Goal: Browse casually: Explore the website without a specific task or goal

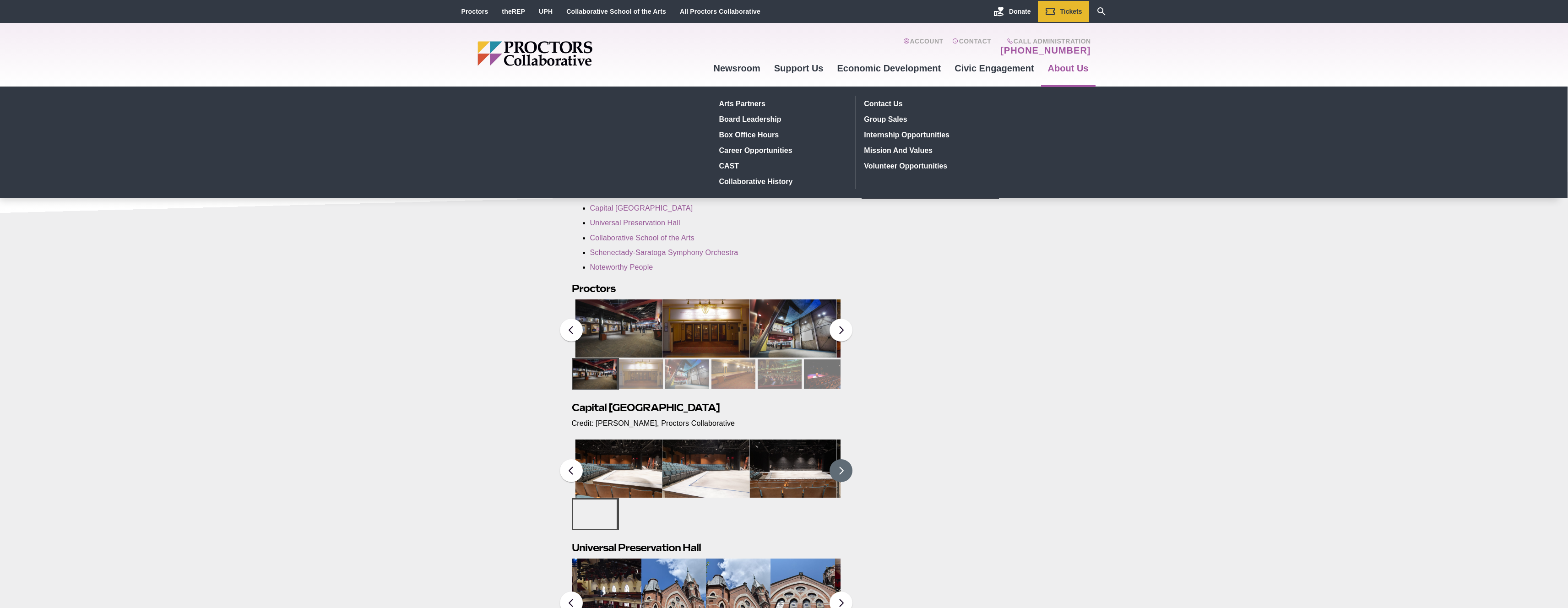
click at [837, 477] on button at bounding box center [841, 470] width 23 height 23
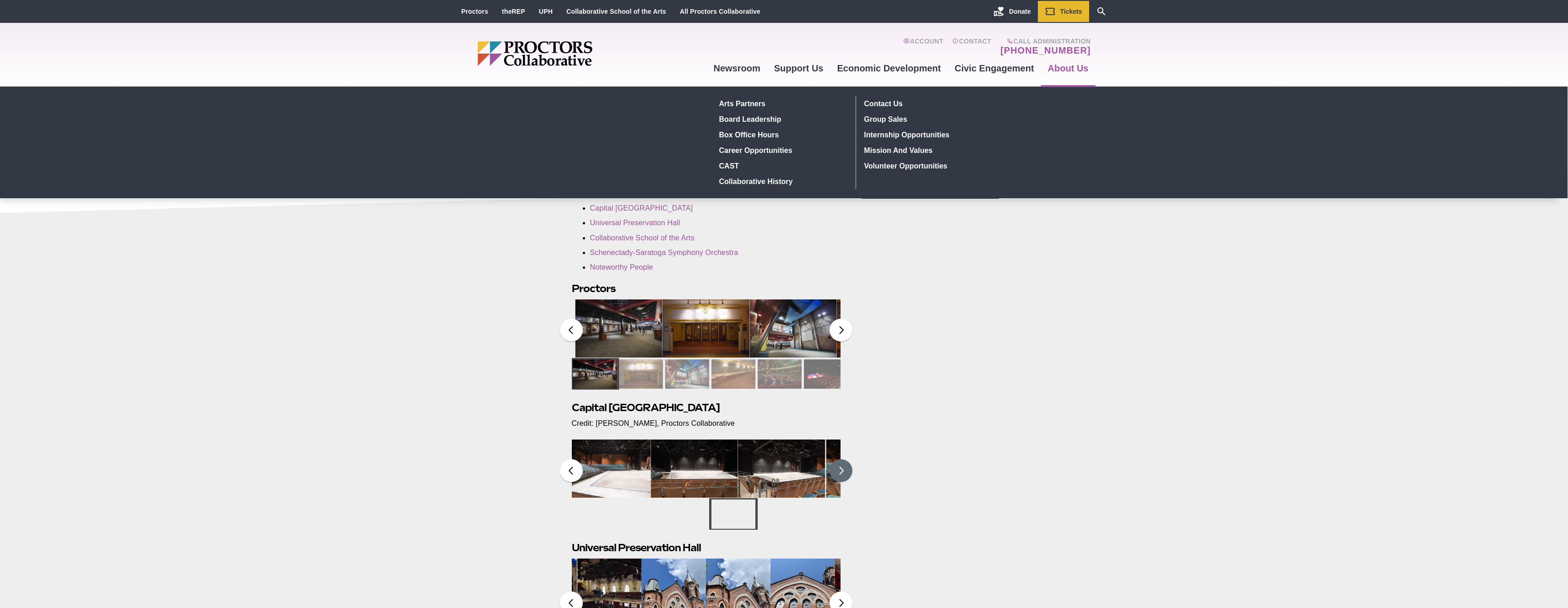
click at [839, 475] on button at bounding box center [841, 470] width 23 height 23
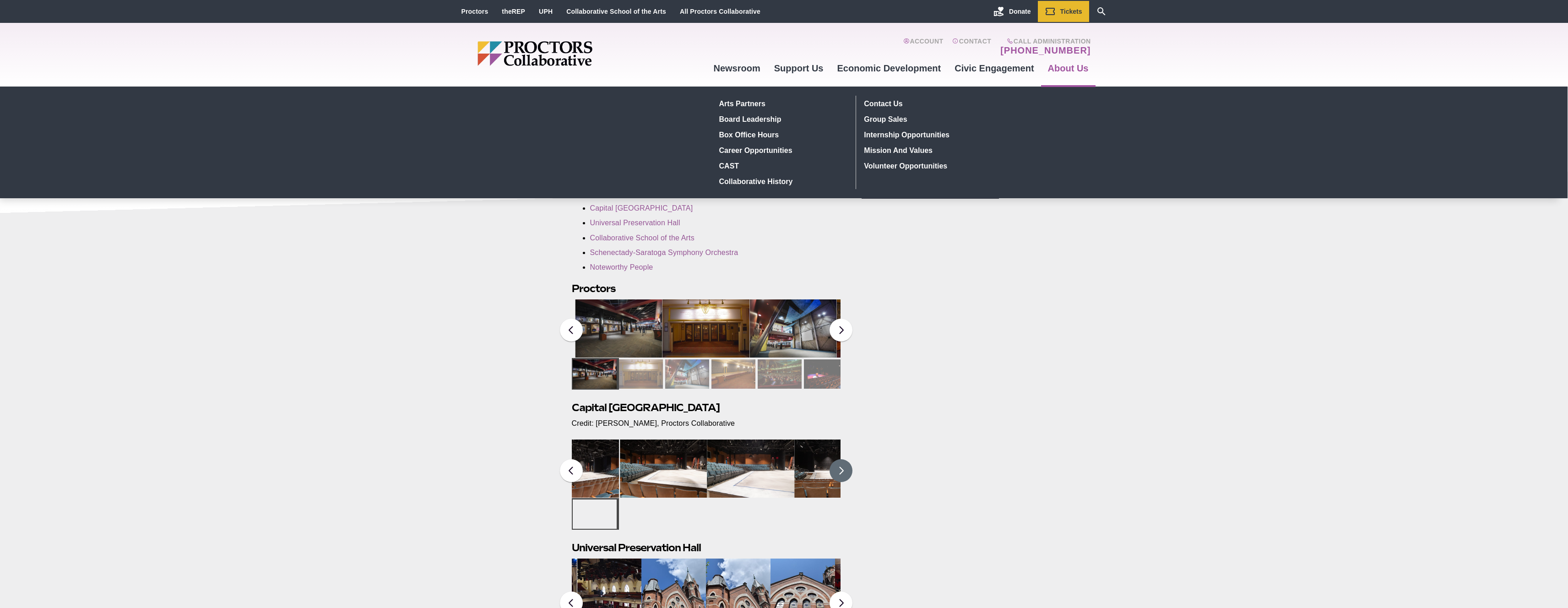
click at [840, 475] on button at bounding box center [841, 470] width 23 height 23
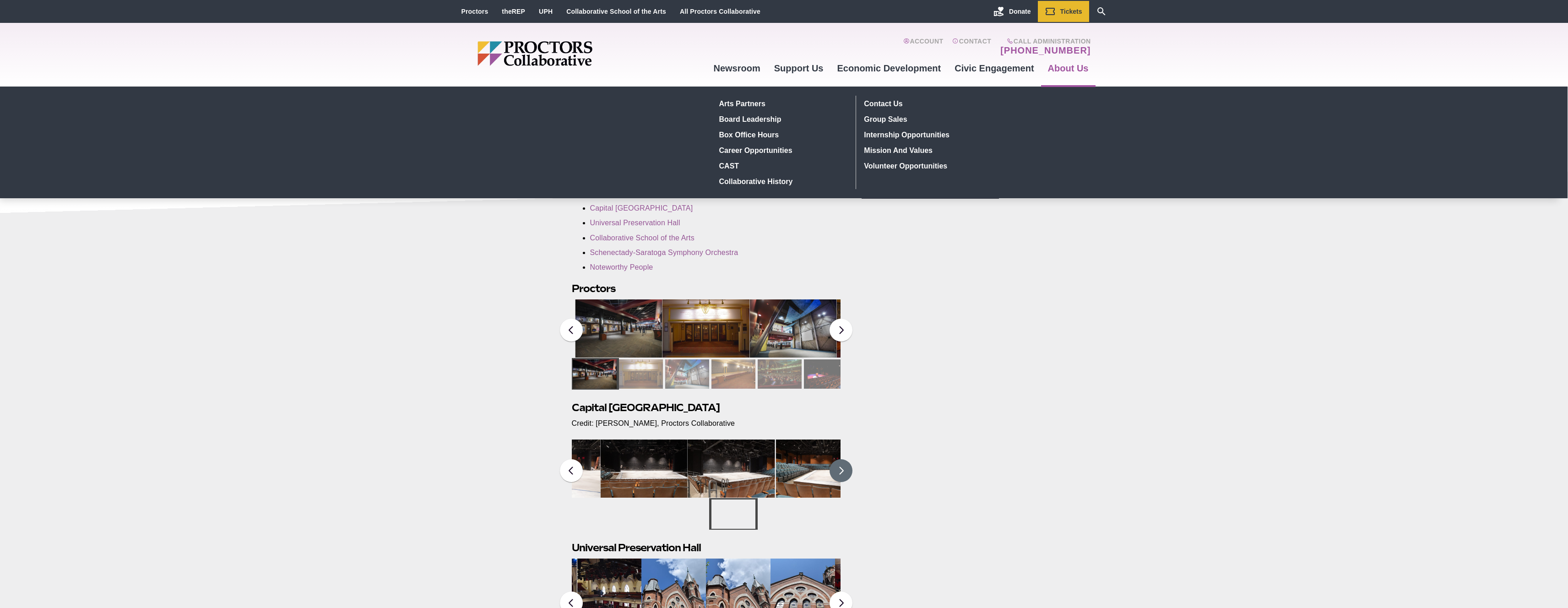
click at [841, 475] on button at bounding box center [841, 470] width 23 height 23
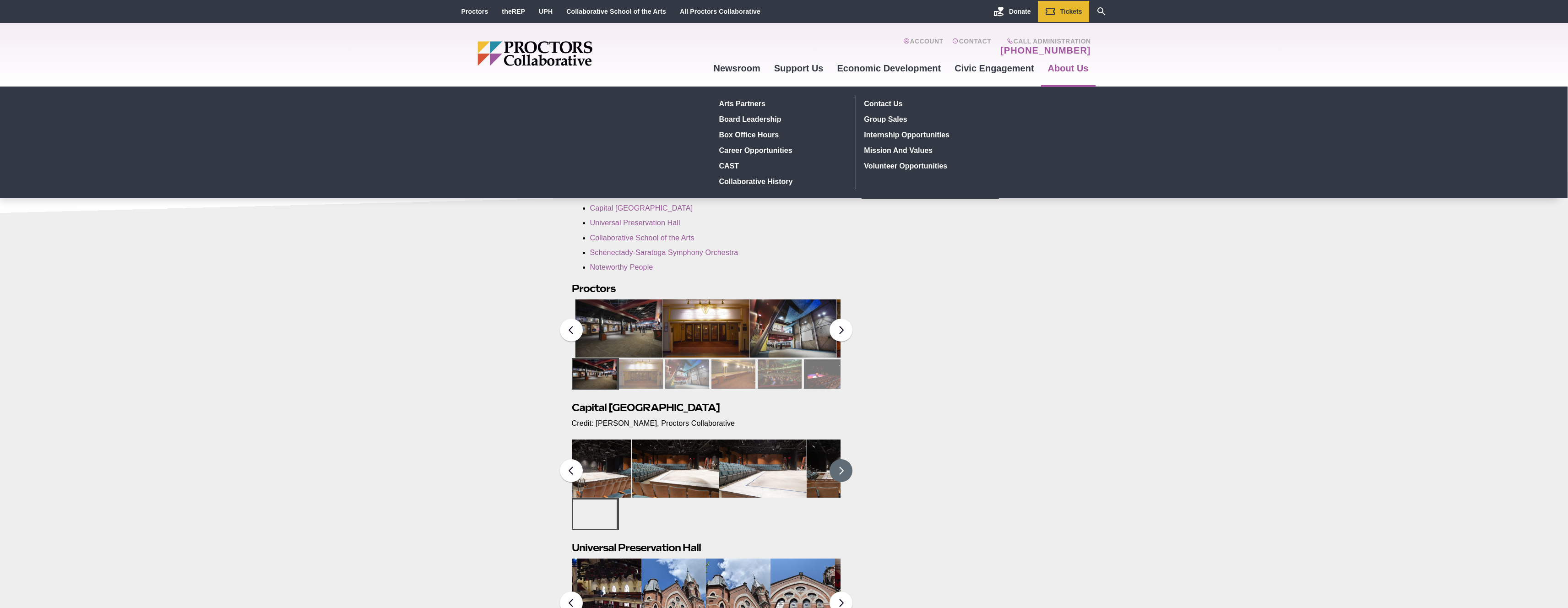
click at [841, 475] on button at bounding box center [841, 470] width 23 height 23
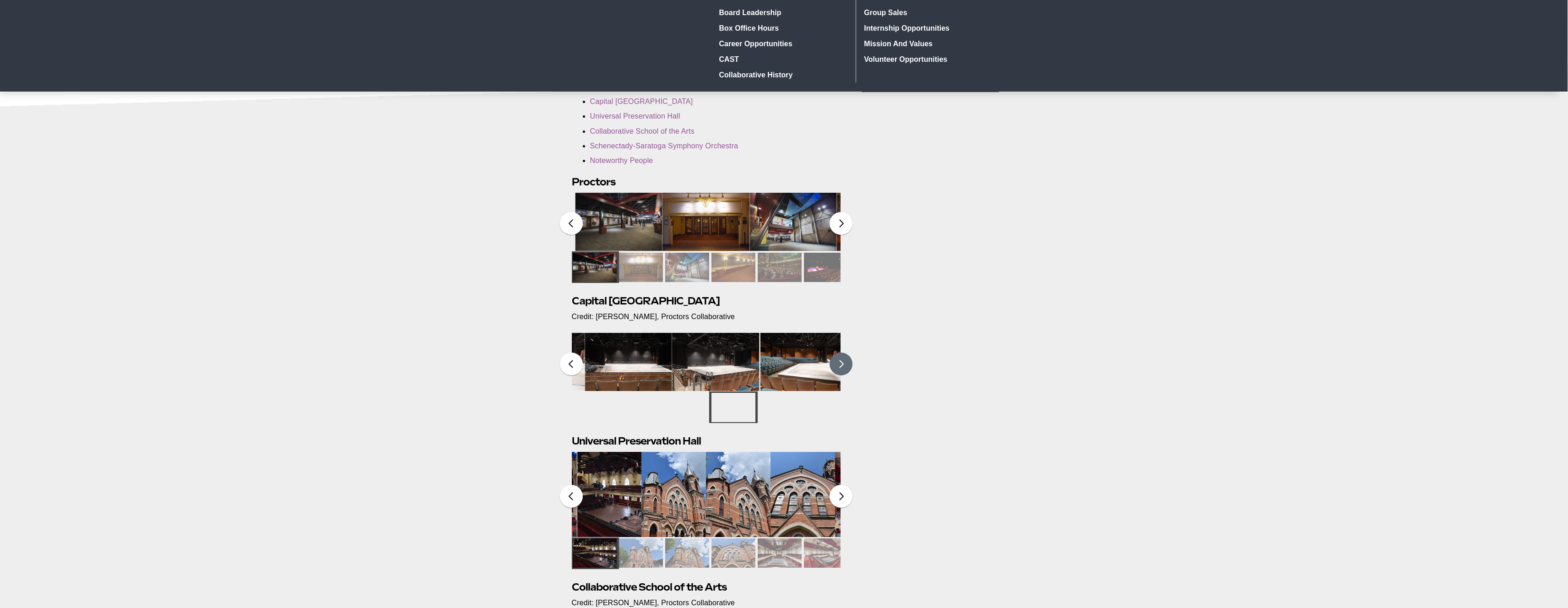
scroll to position [178, 0]
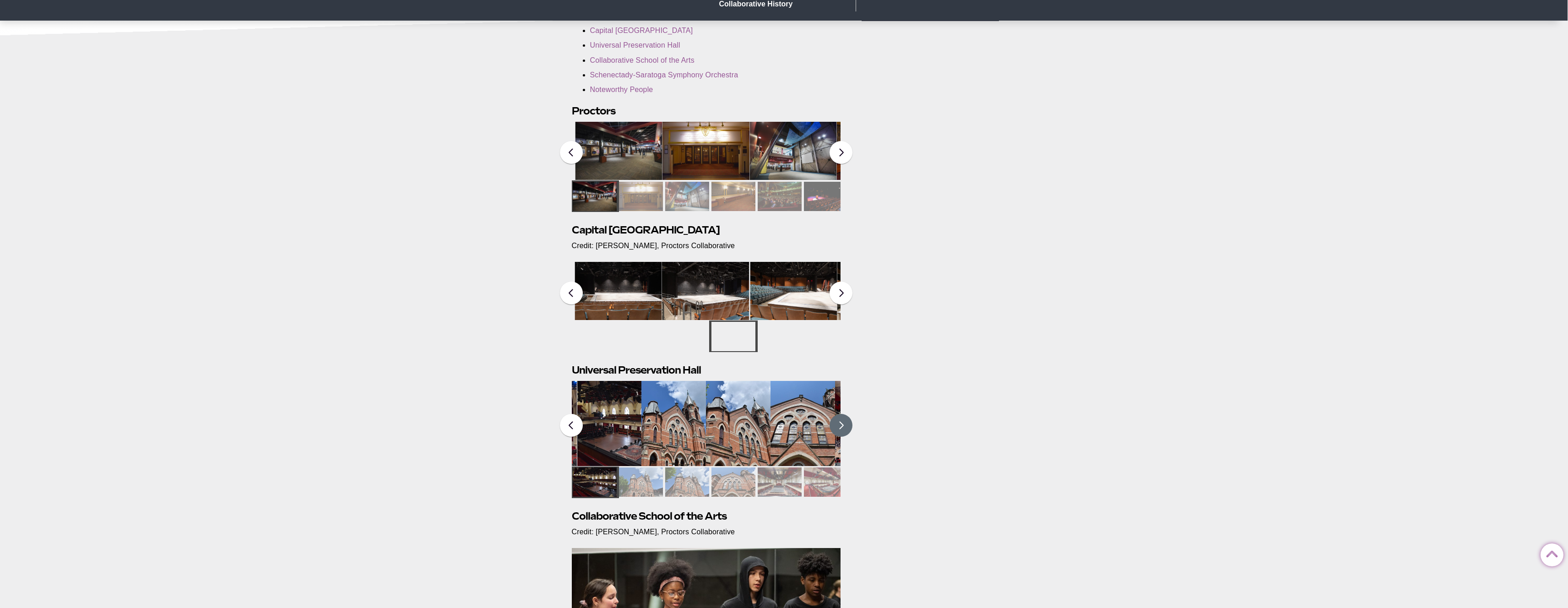
click at [841, 428] on button at bounding box center [841, 425] width 23 height 23
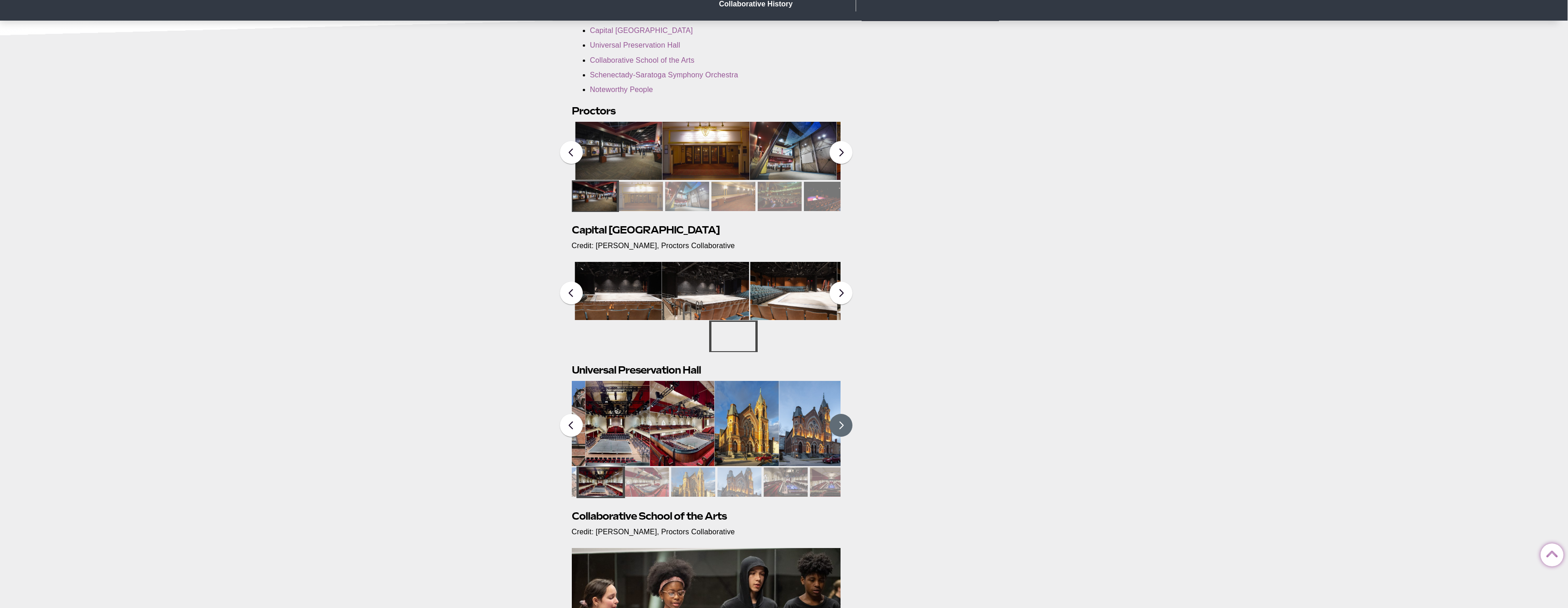
click at [842, 428] on button at bounding box center [841, 425] width 23 height 23
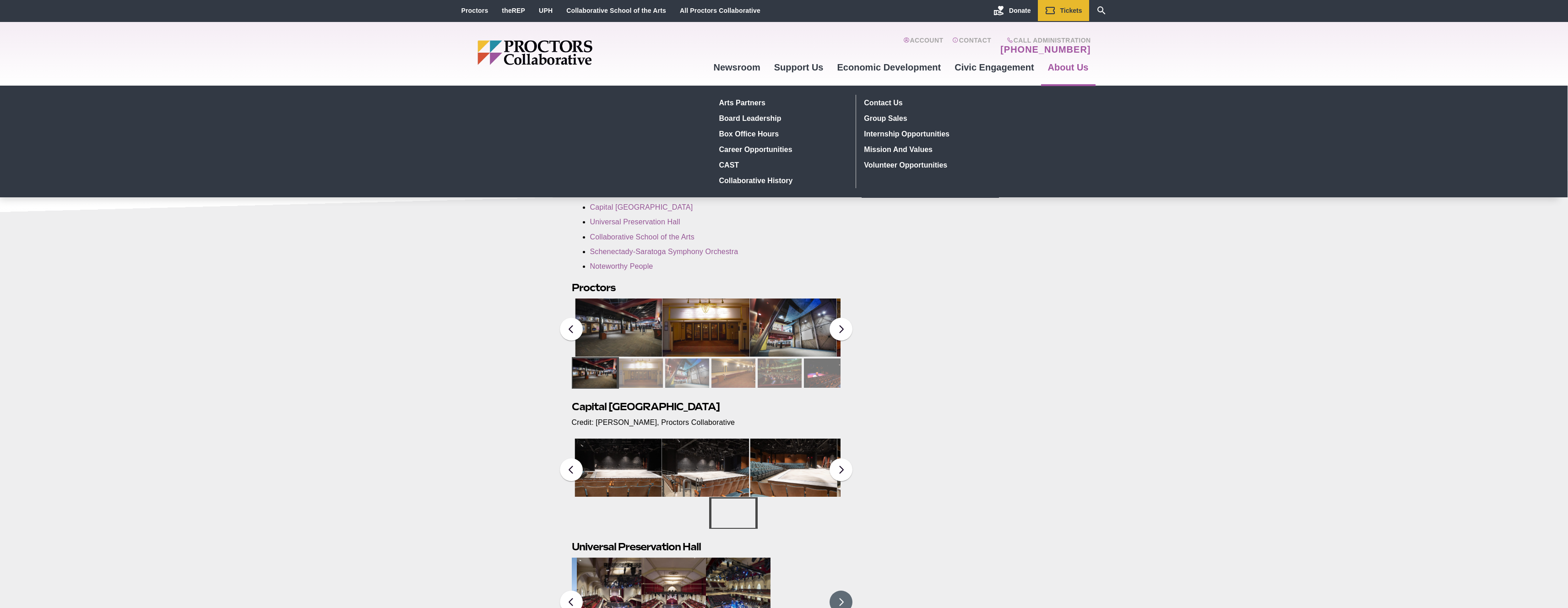
scroll to position [0, 0]
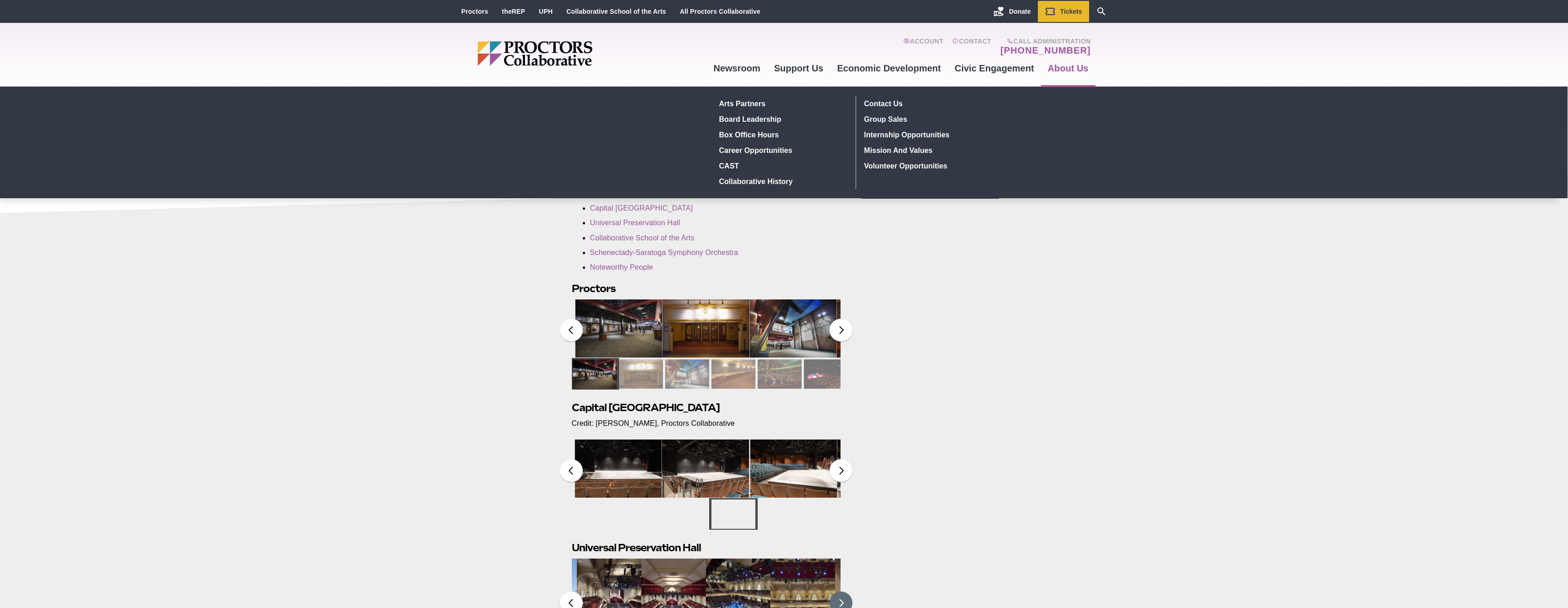
click at [827, 331] on img at bounding box center [793, 328] width 87 height 58
click at [830, 383] on div at bounding box center [826, 374] width 44 height 29
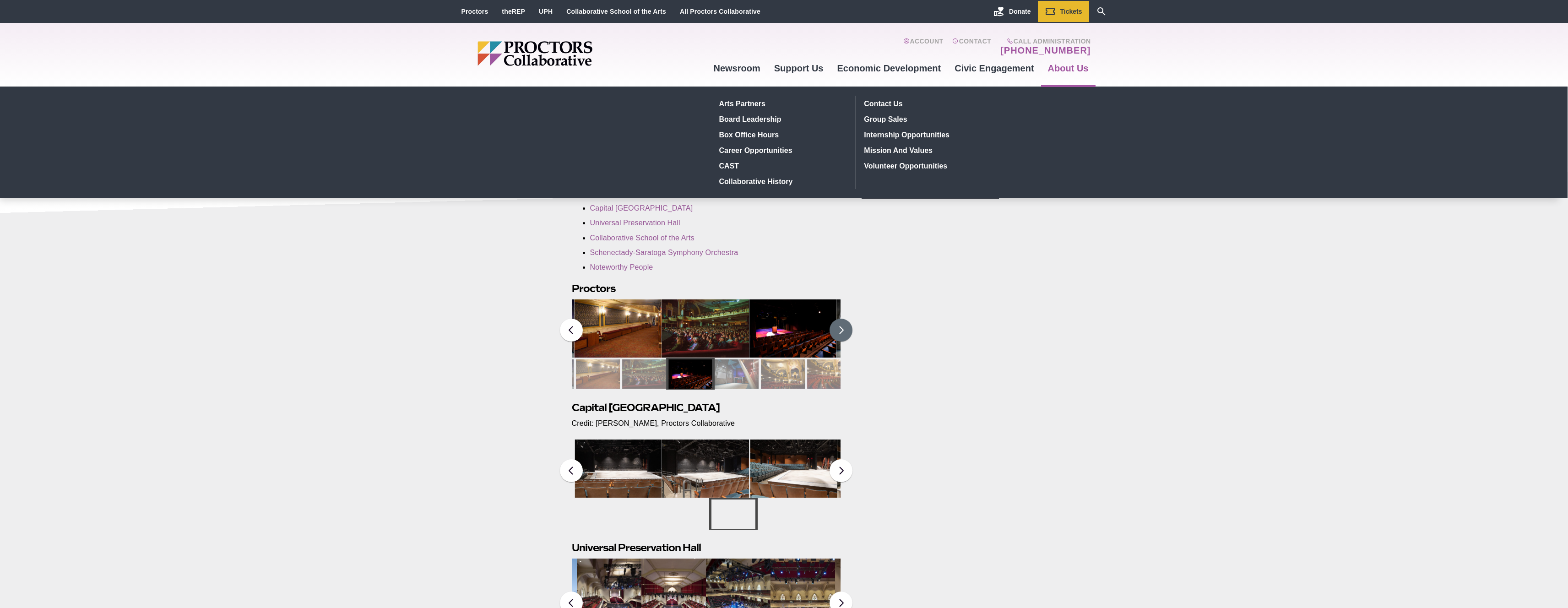
click at [721, 322] on img at bounding box center [705, 328] width 87 height 58
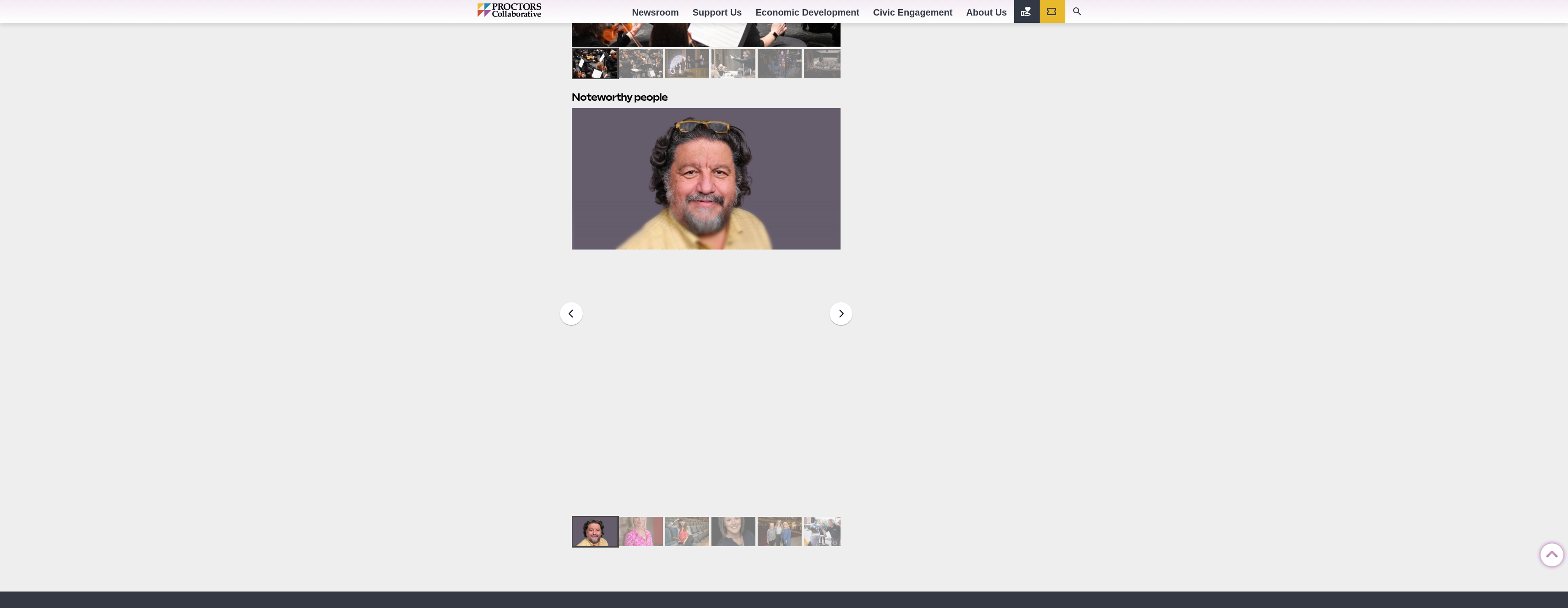
scroll to position [1226, 0]
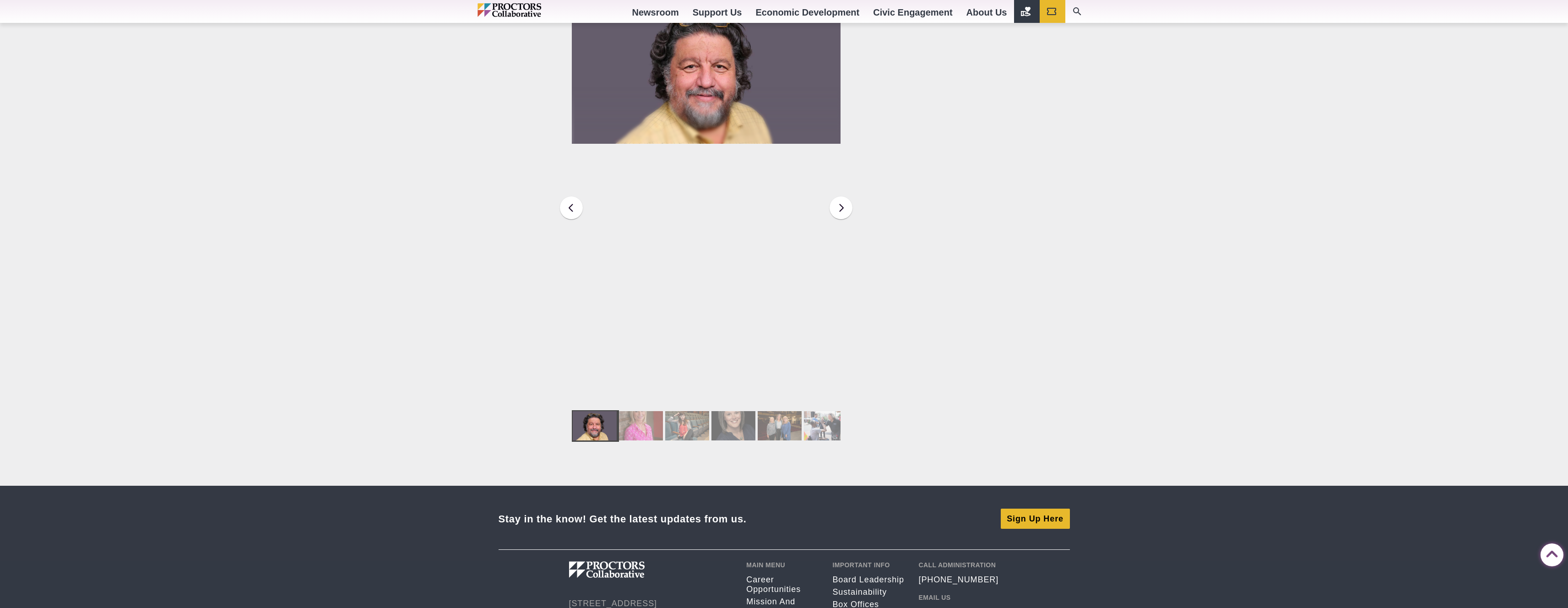
click at [672, 424] on div at bounding box center [687, 426] width 44 height 29
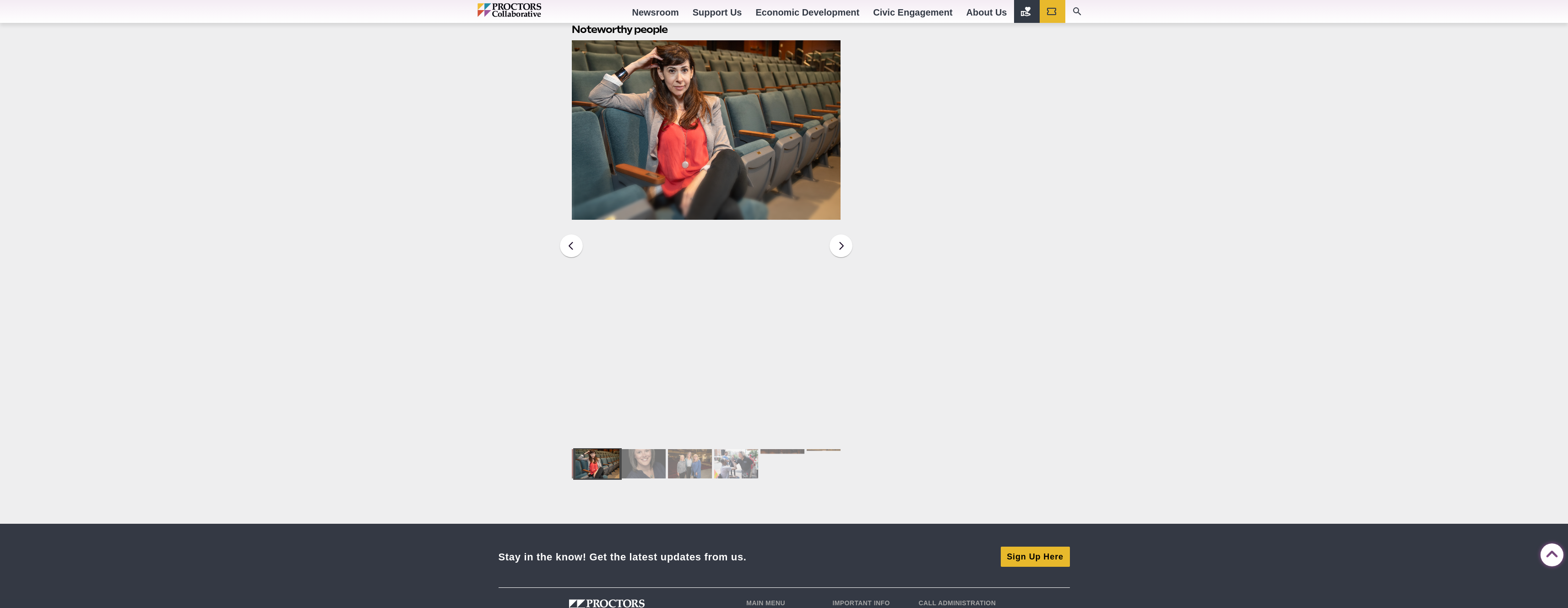
scroll to position [1142, 0]
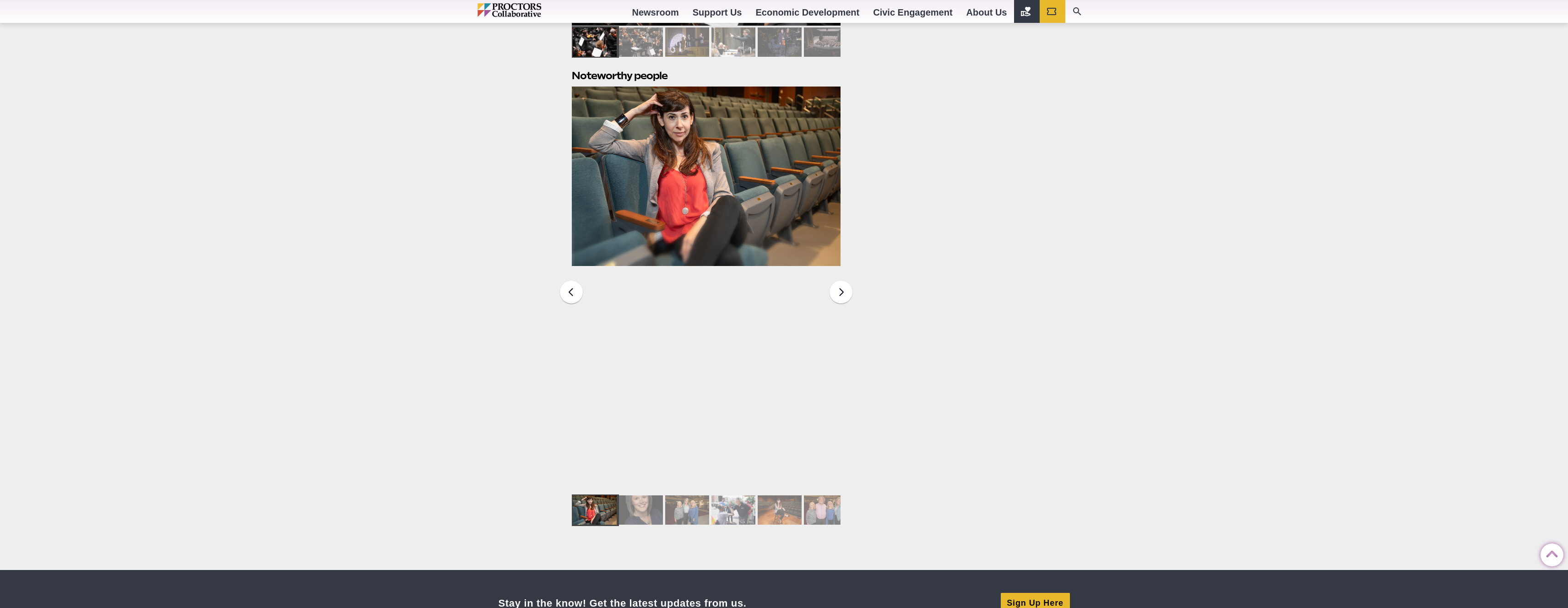
click at [720, 204] on figure "[PERSON_NAME], Producing Artistic Director of theREP" at bounding box center [706, 177] width 269 height 180
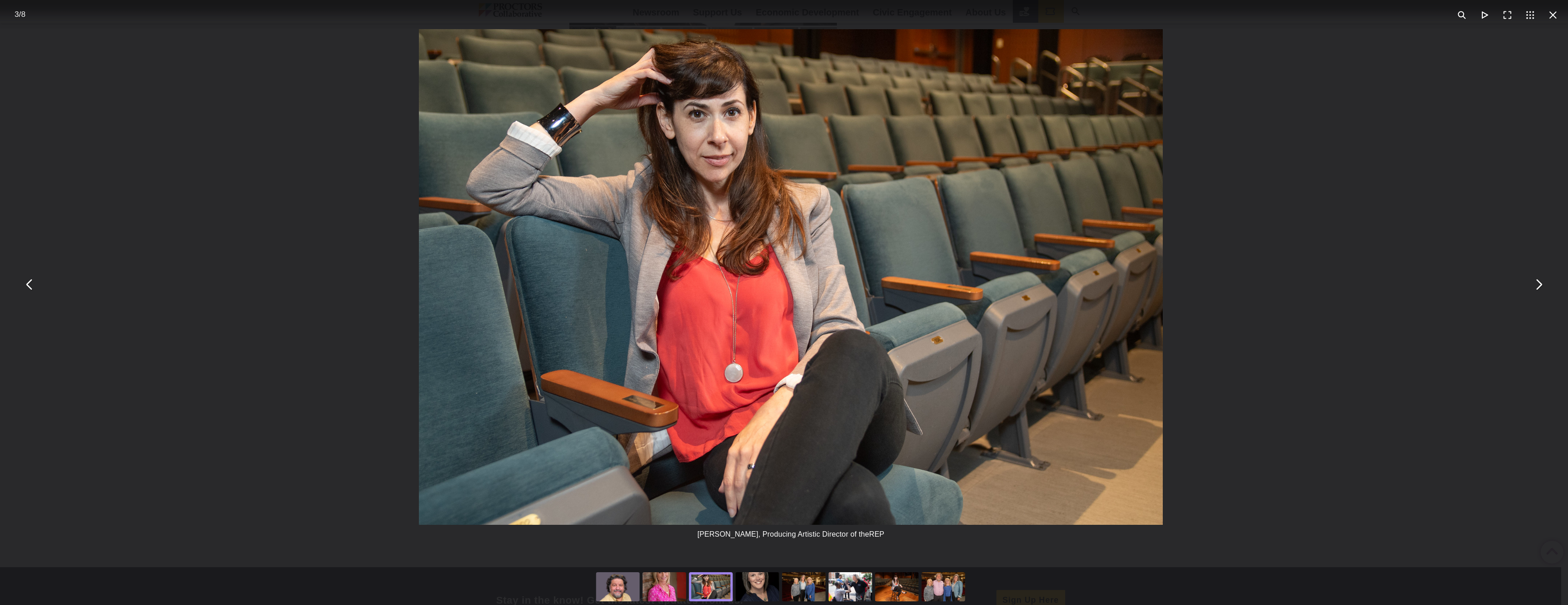
click at [764, 590] on div "You can close this modal content with the ESC key" at bounding box center [757, 587] width 46 height 37
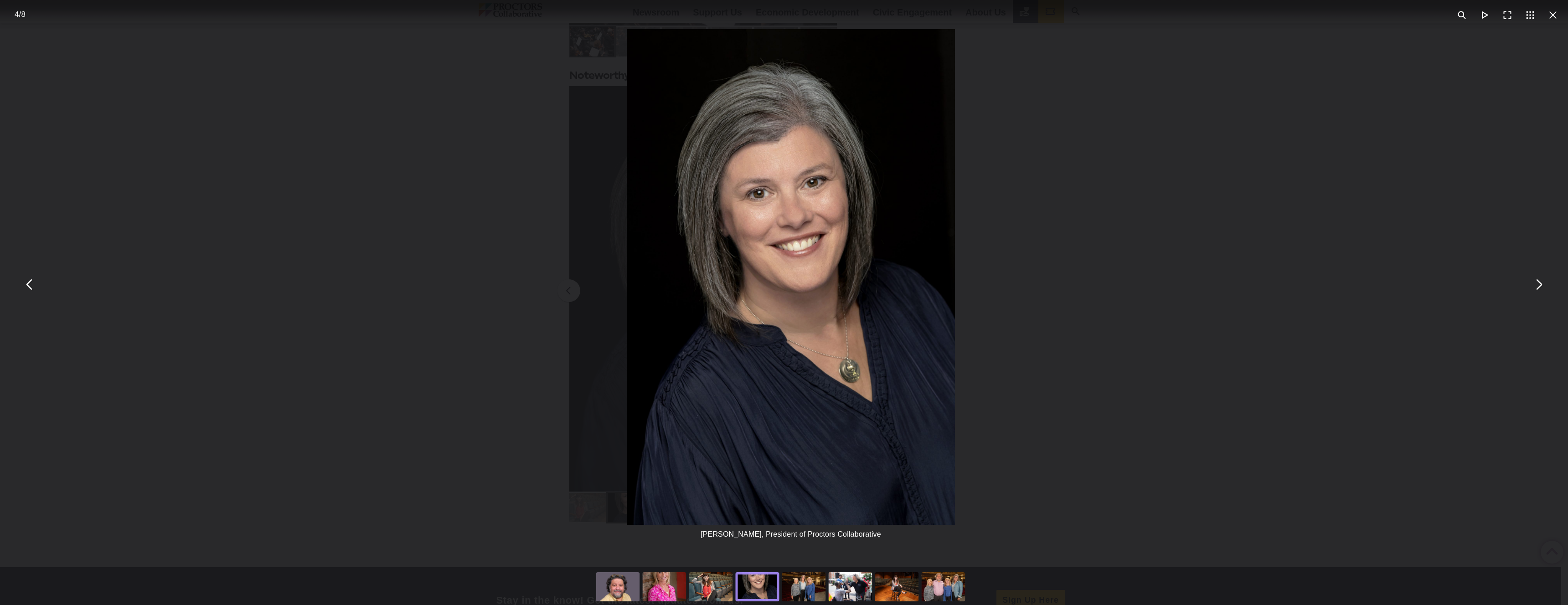
click at [811, 589] on div "You can close this modal content with the ESC key" at bounding box center [804, 587] width 46 height 37
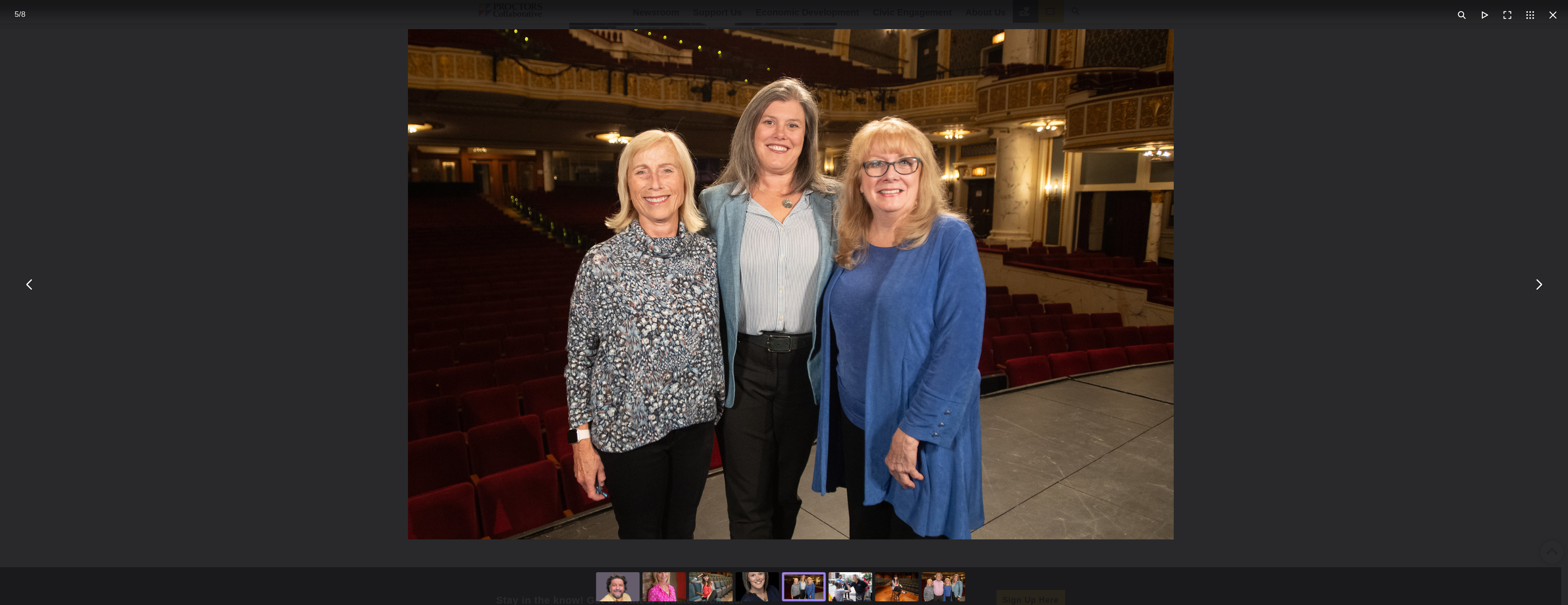
click at [847, 592] on div "You can close this modal content with the ESC key" at bounding box center [850, 587] width 46 height 37
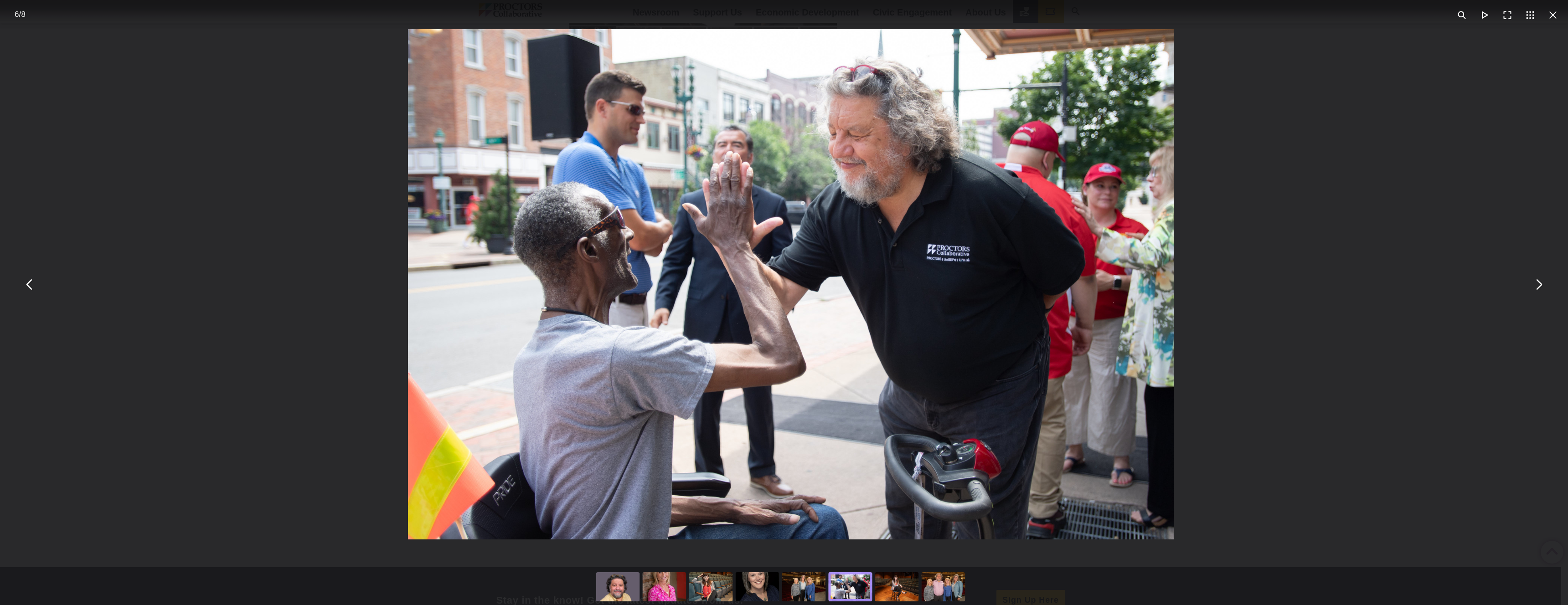
click at [893, 586] on div "You can close this modal content with the ESC key" at bounding box center [897, 587] width 46 height 37
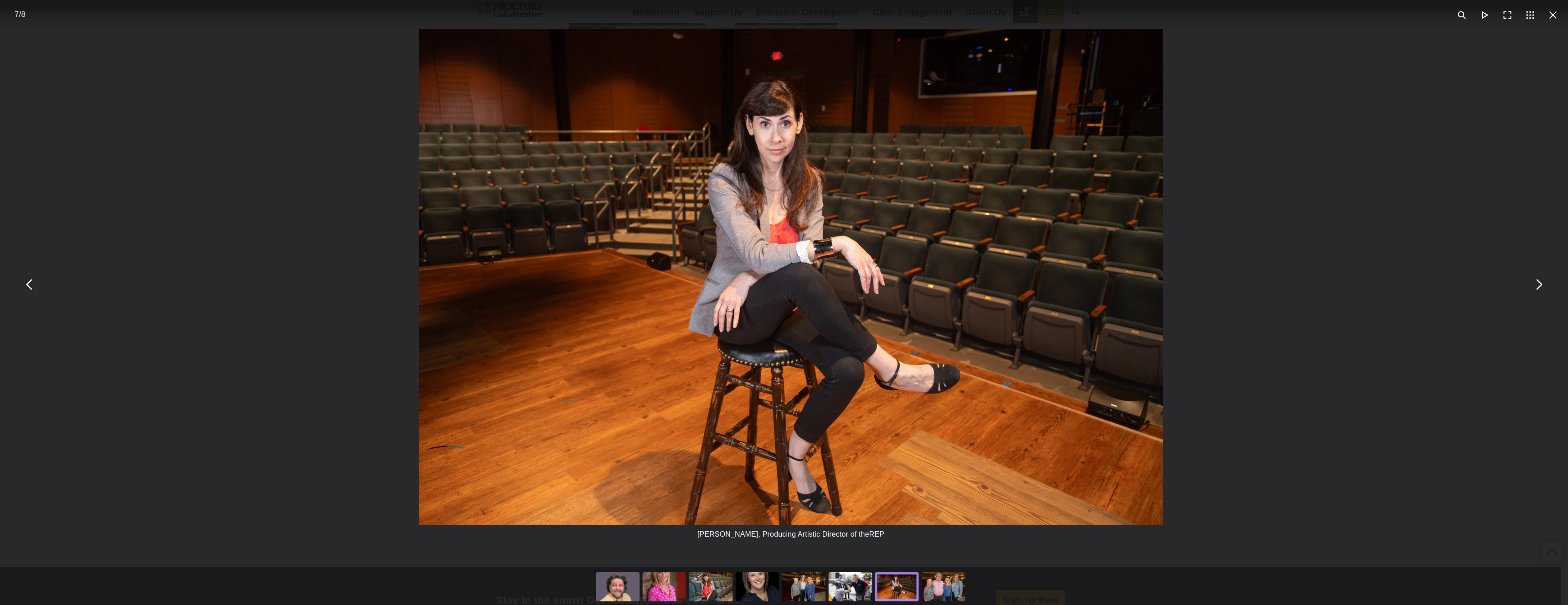
click at [948, 587] on div "You can close this modal content with the ESC key" at bounding box center [943, 587] width 46 height 37
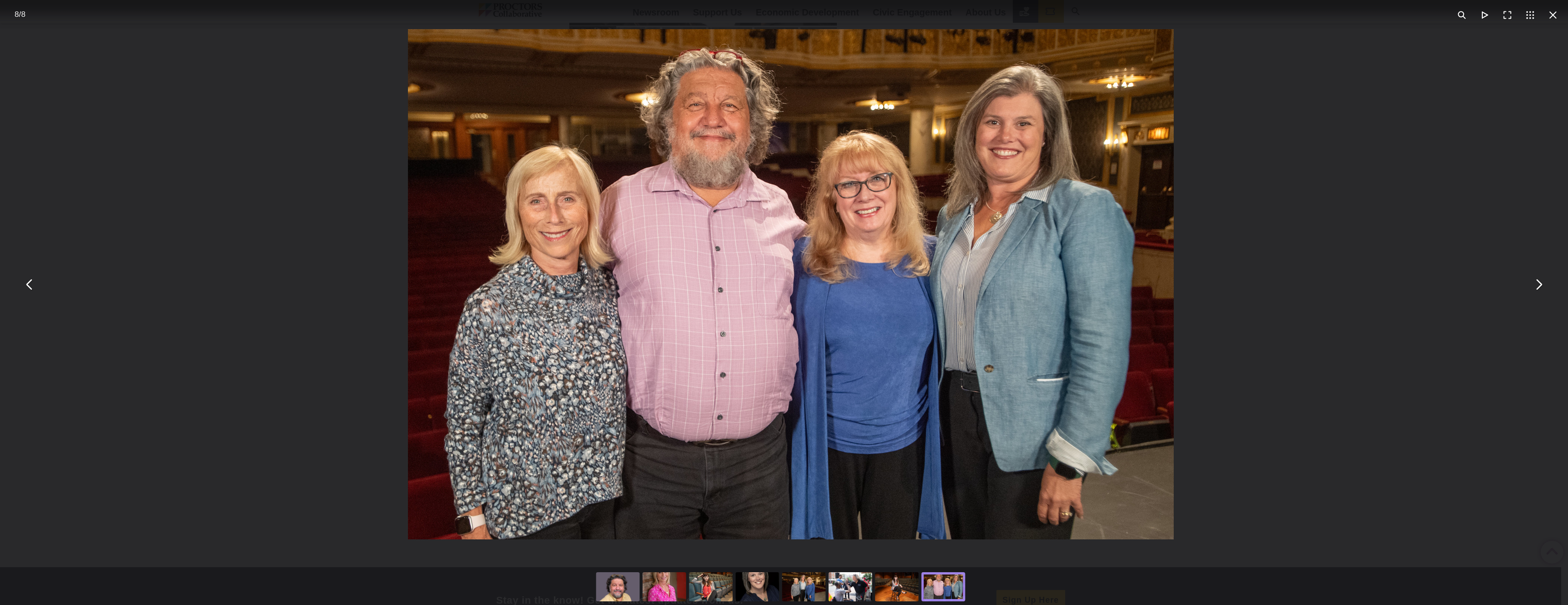
click at [1001, 592] on div "You can close this modal content with the ESC key" at bounding box center [1377, 587] width 1566 height 37
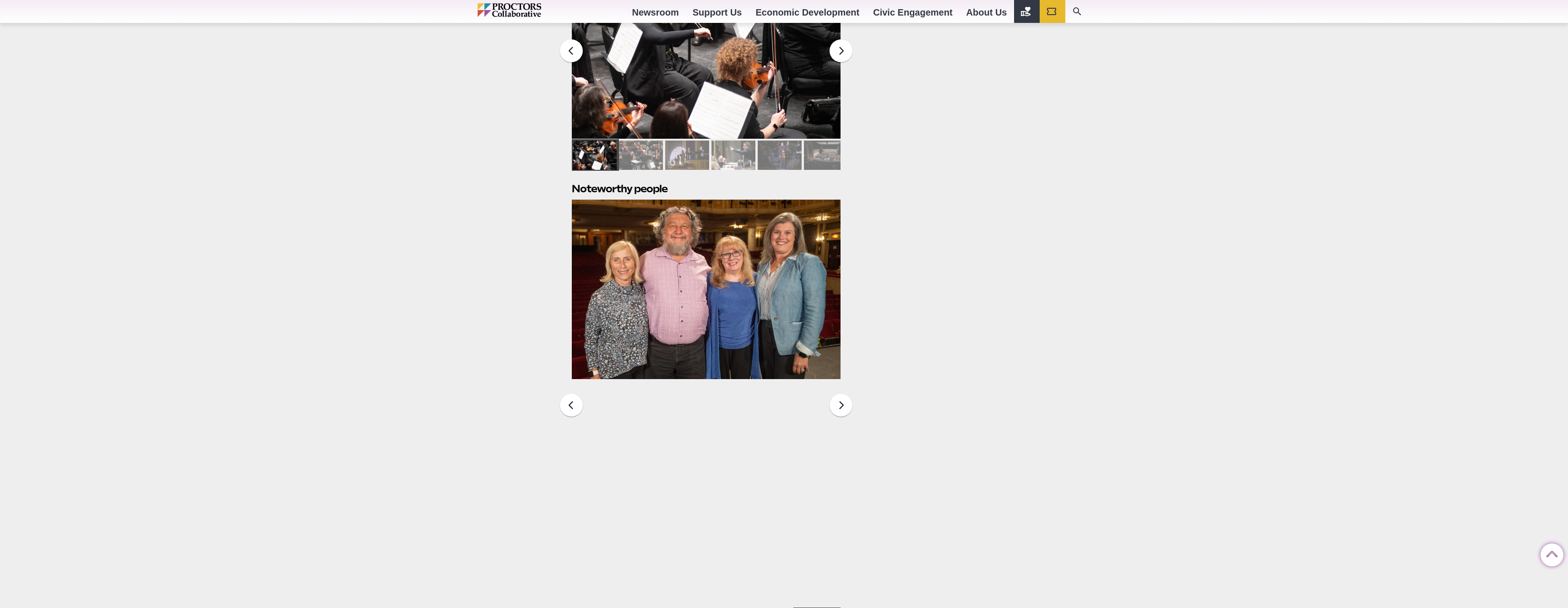
scroll to position [710, 0]
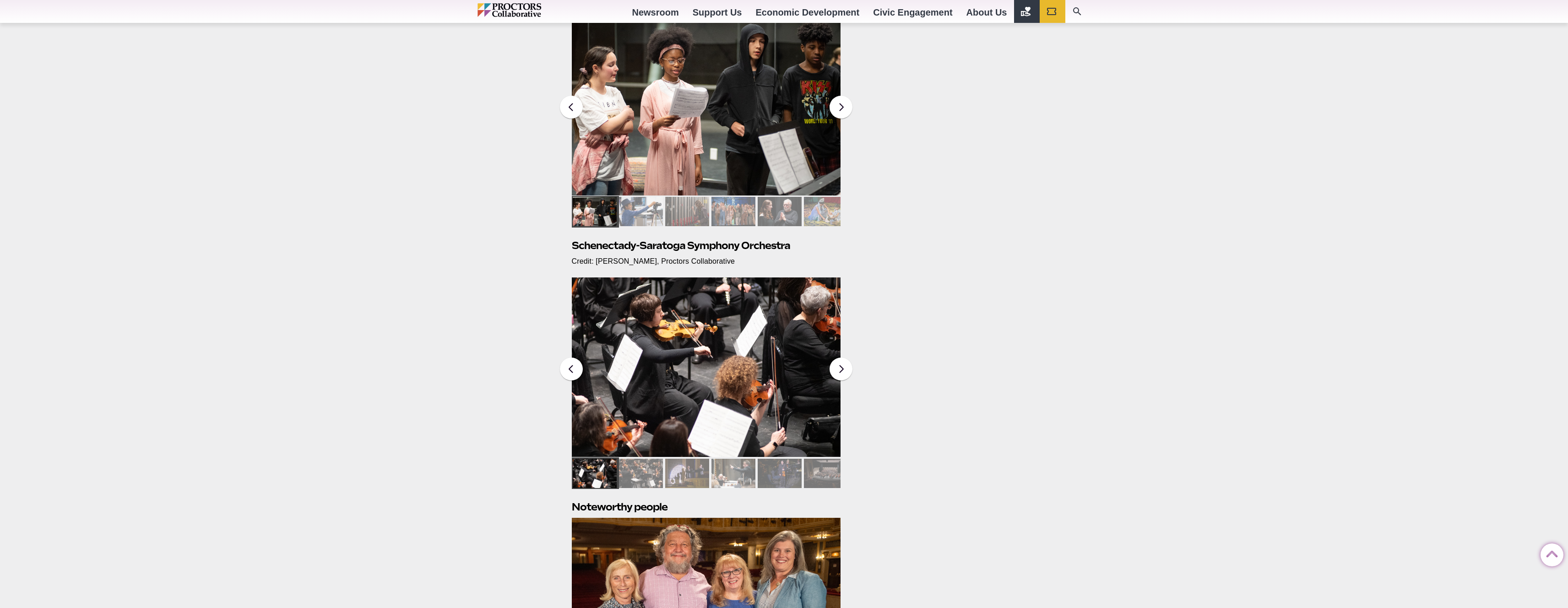
click at [619, 358] on img at bounding box center [706, 368] width 269 height 180
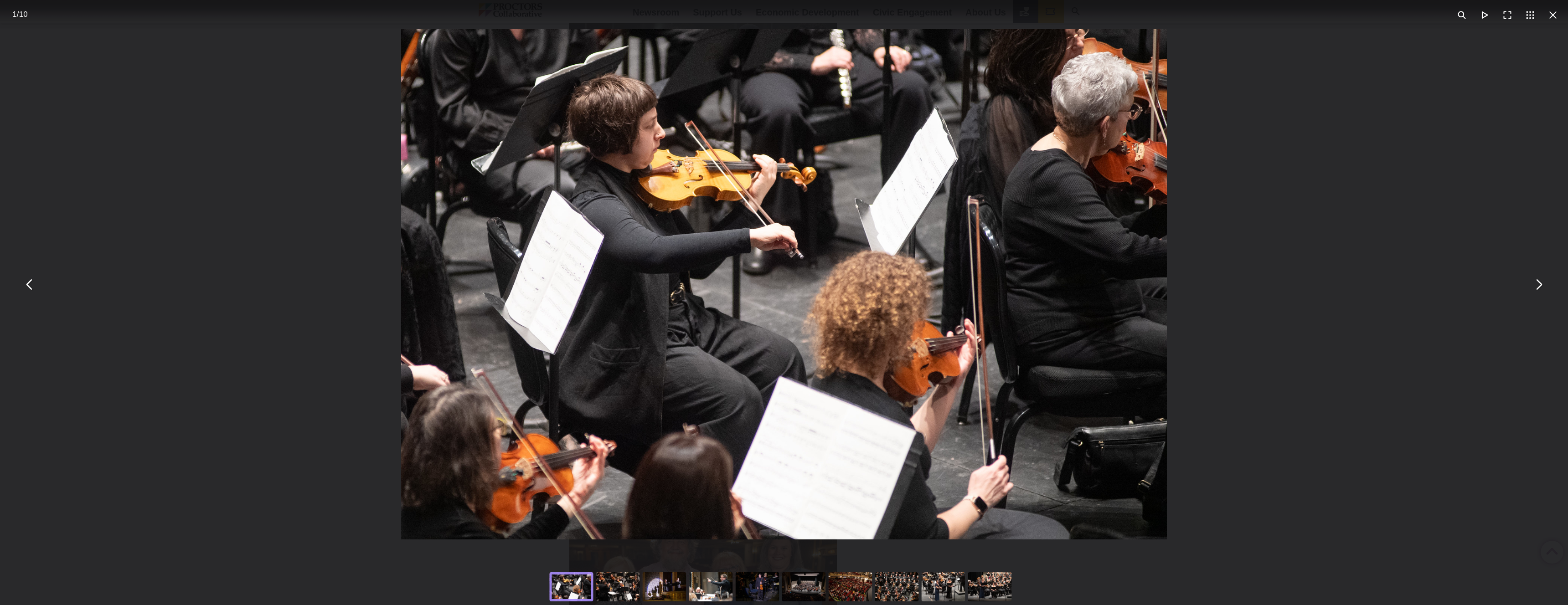
click at [1545, 286] on div "You can close this modal content with the ESC key" at bounding box center [784, 284] width 1568 height 569
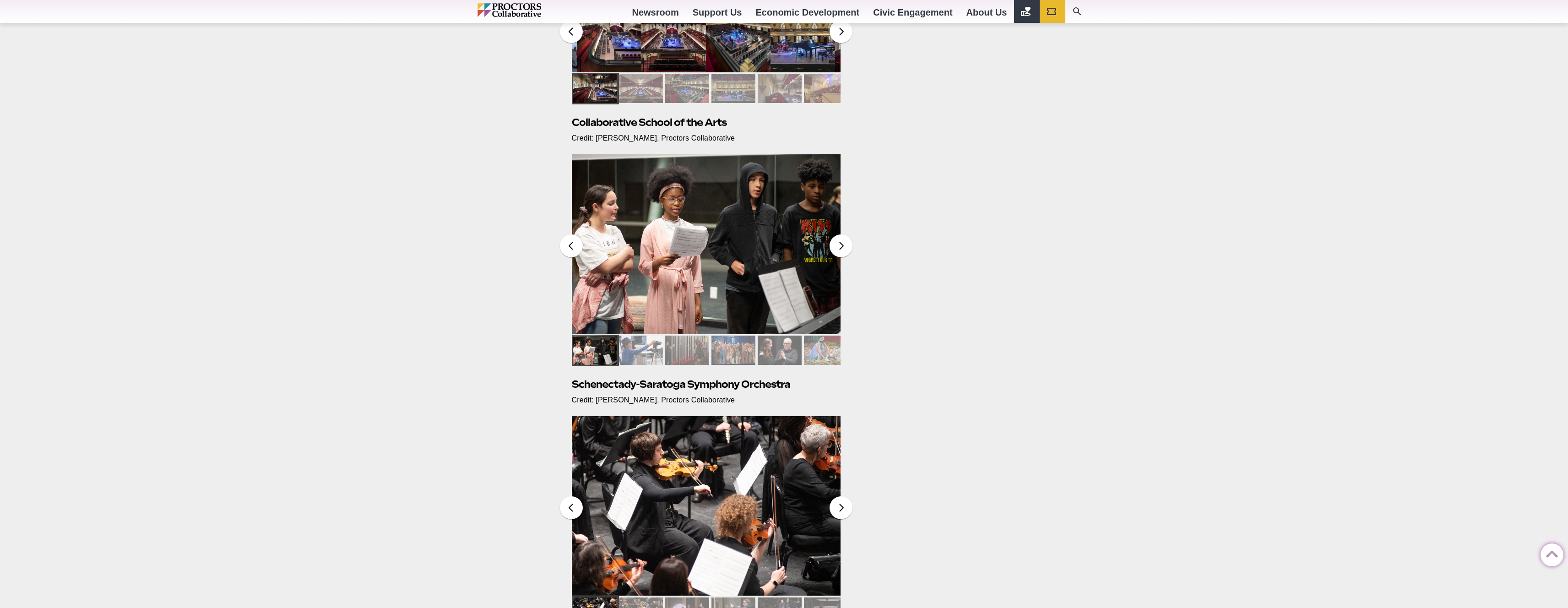
scroll to position [563, 0]
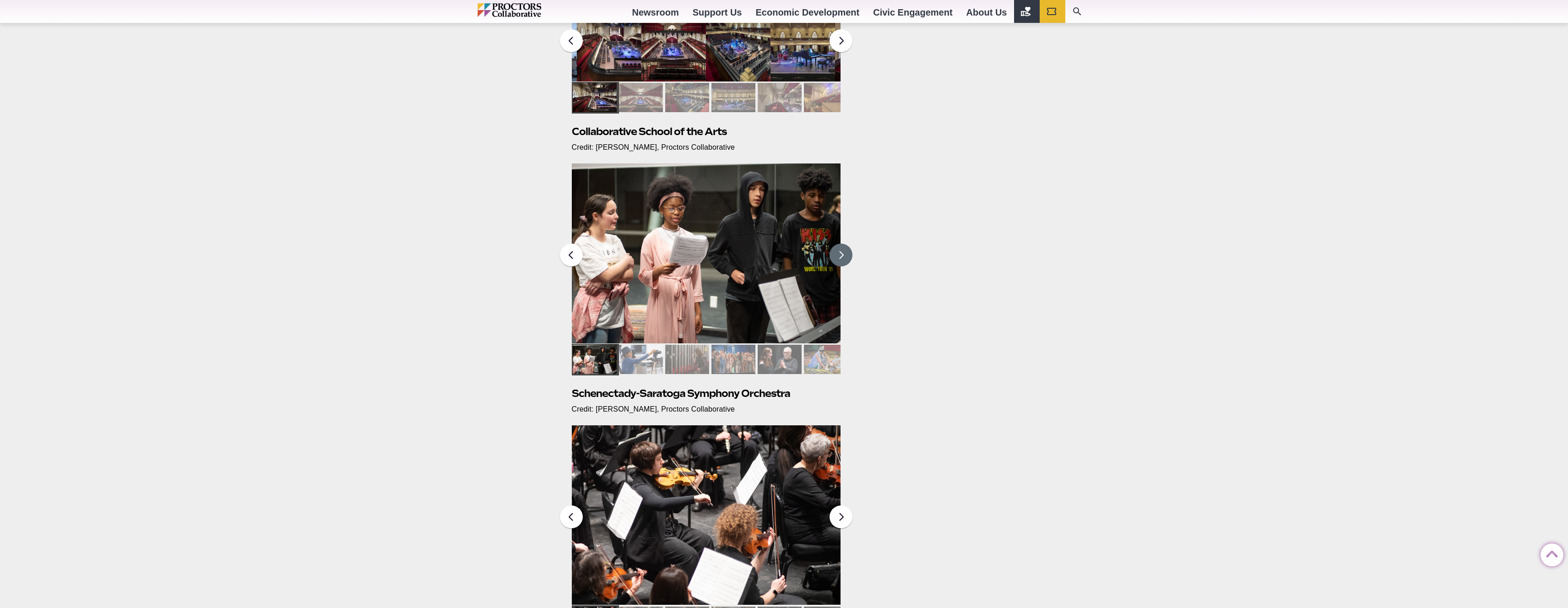
click at [842, 263] on button at bounding box center [841, 254] width 23 height 23
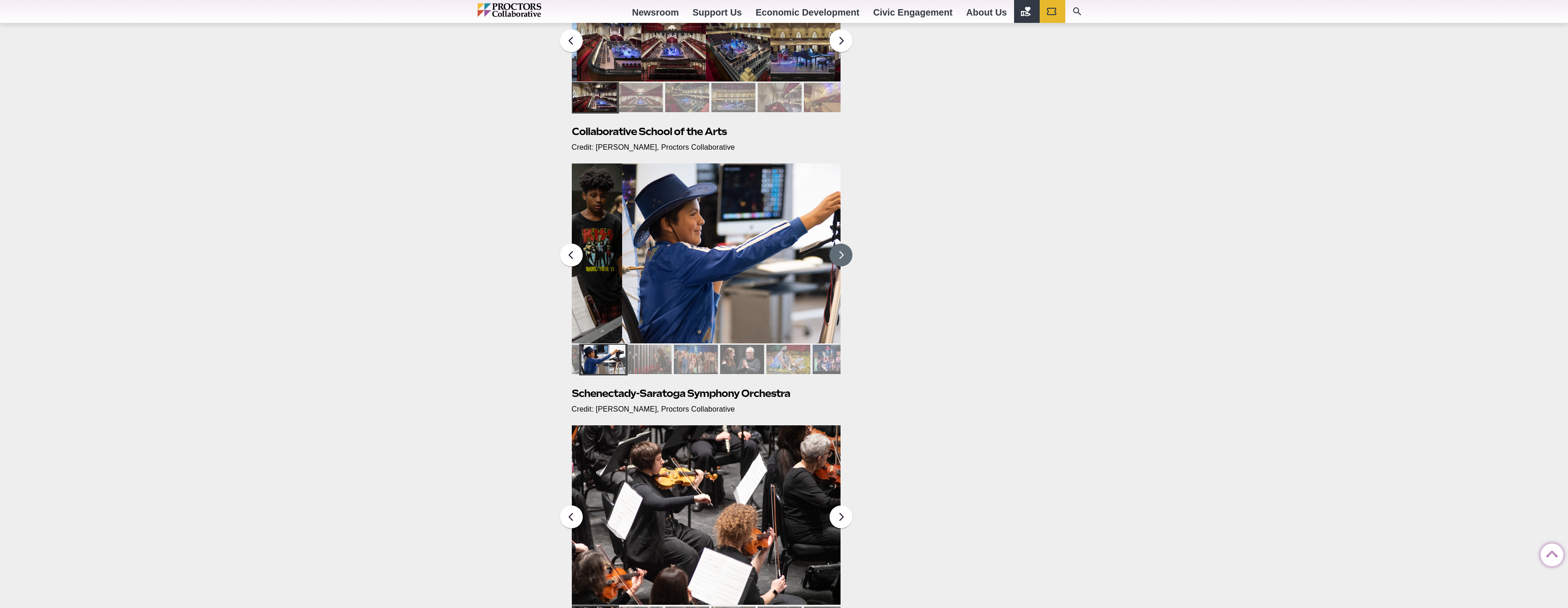
click at [842, 262] on button at bounding box center [841, 254] width 23 height 23
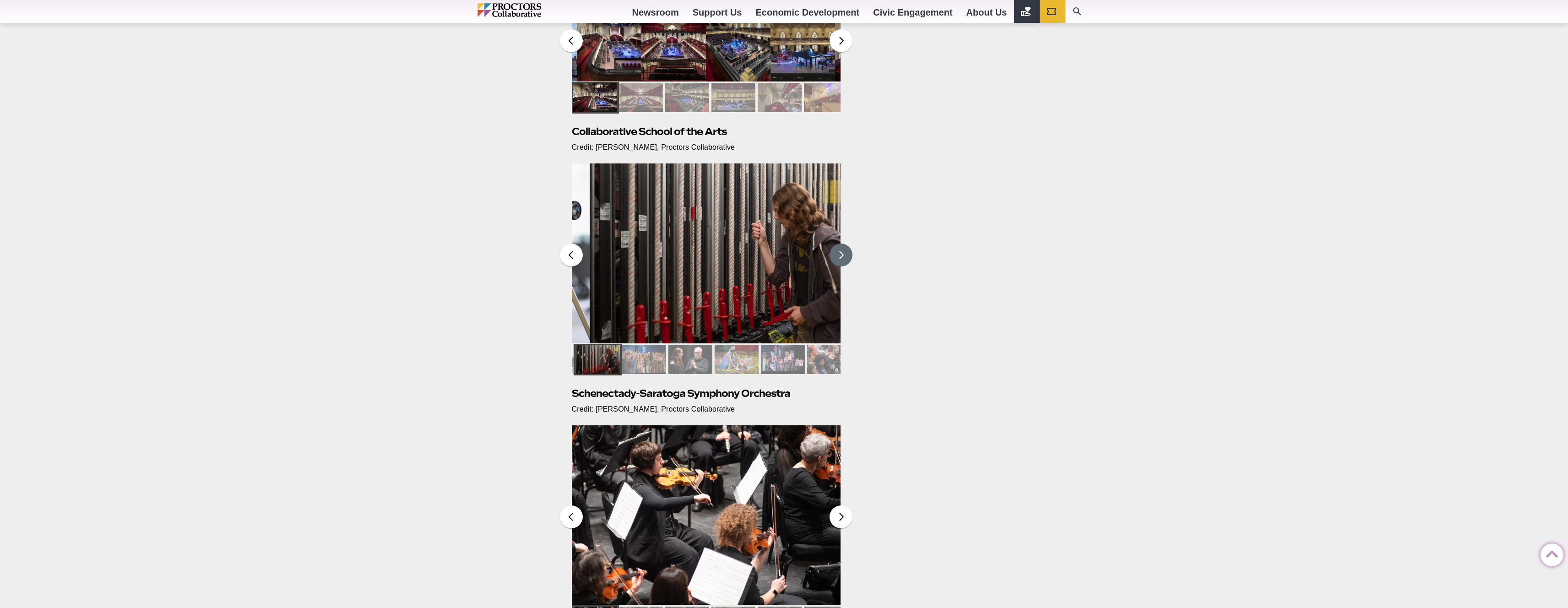
click at [842, 262] on button at bounding box center [841, 254] width 23 height 23
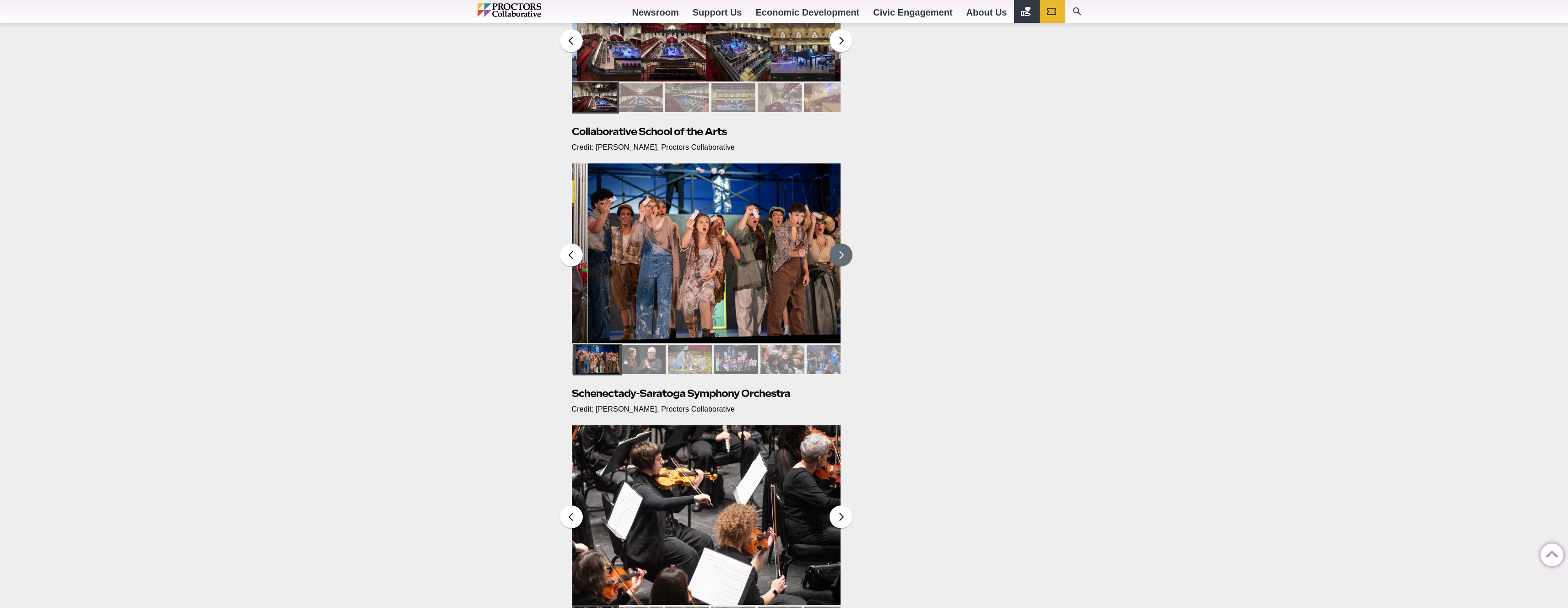
click at [783, 362] on div at bounding box center [782, 360] width 44 height 29
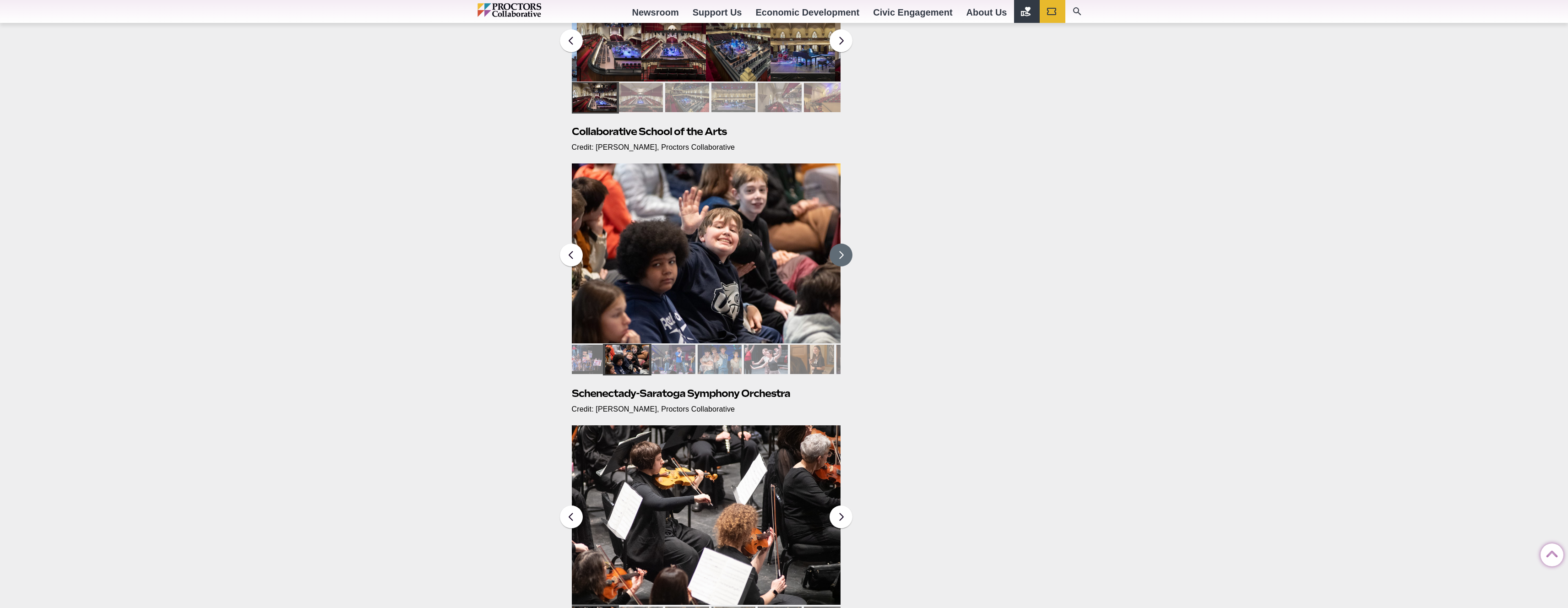
click at [753, 282] on img at bounding box center [706, 253] width 269 height 180
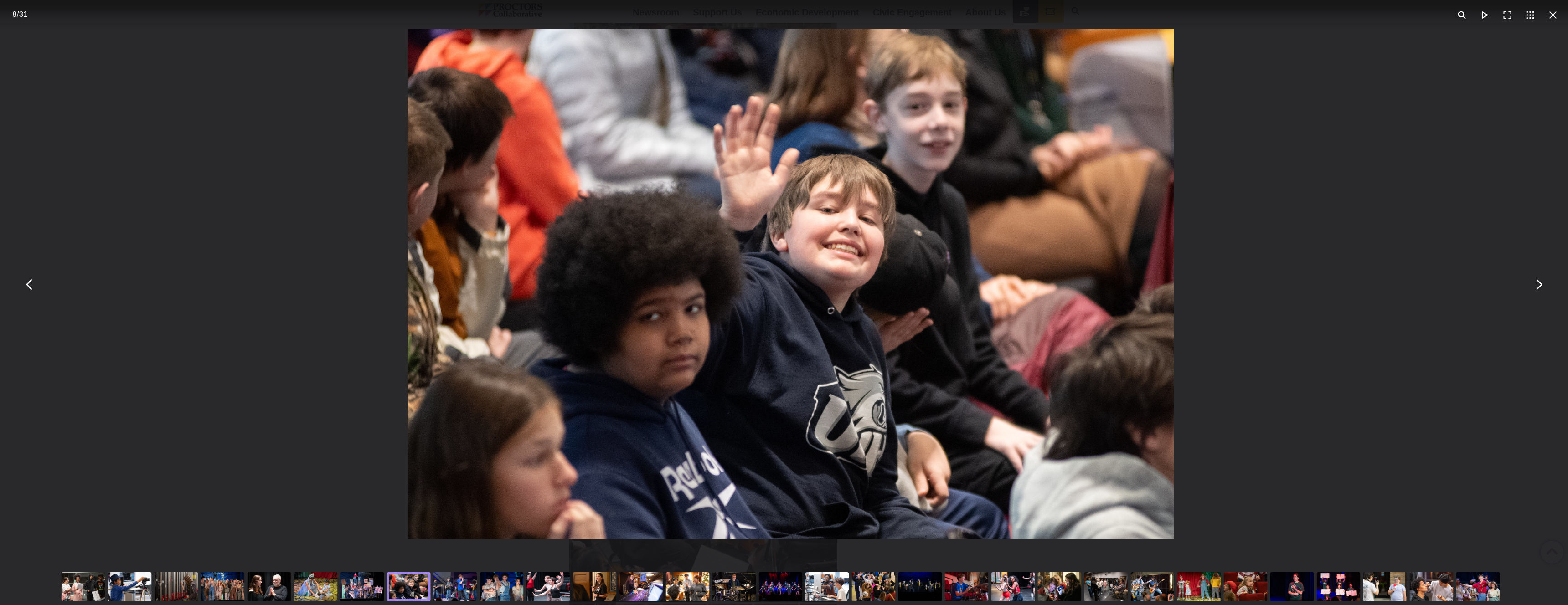
click at [367, 584] on div "You can close this modal content with the ESC key" at bounding box center [362, 587] width 46 height 37
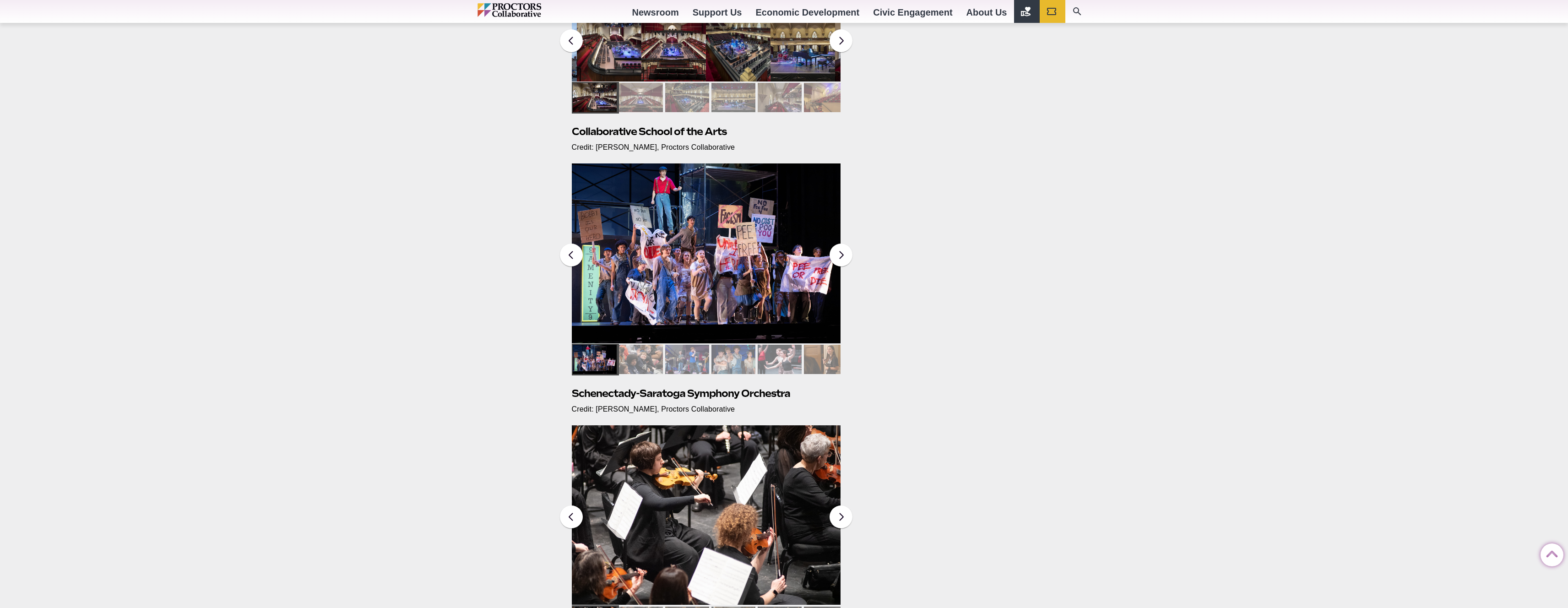
drag, startPoint x: 111, startPoint y: 195, endPoint x: 98, endPoint y: 190, distance: 13.9
click at [111, 195] on div "Proctors Collaborative Approved Photos Posted [DATE] by [PERSON_NAME] Below are…" at bounding box center [784, 337] width 1568 height 1625
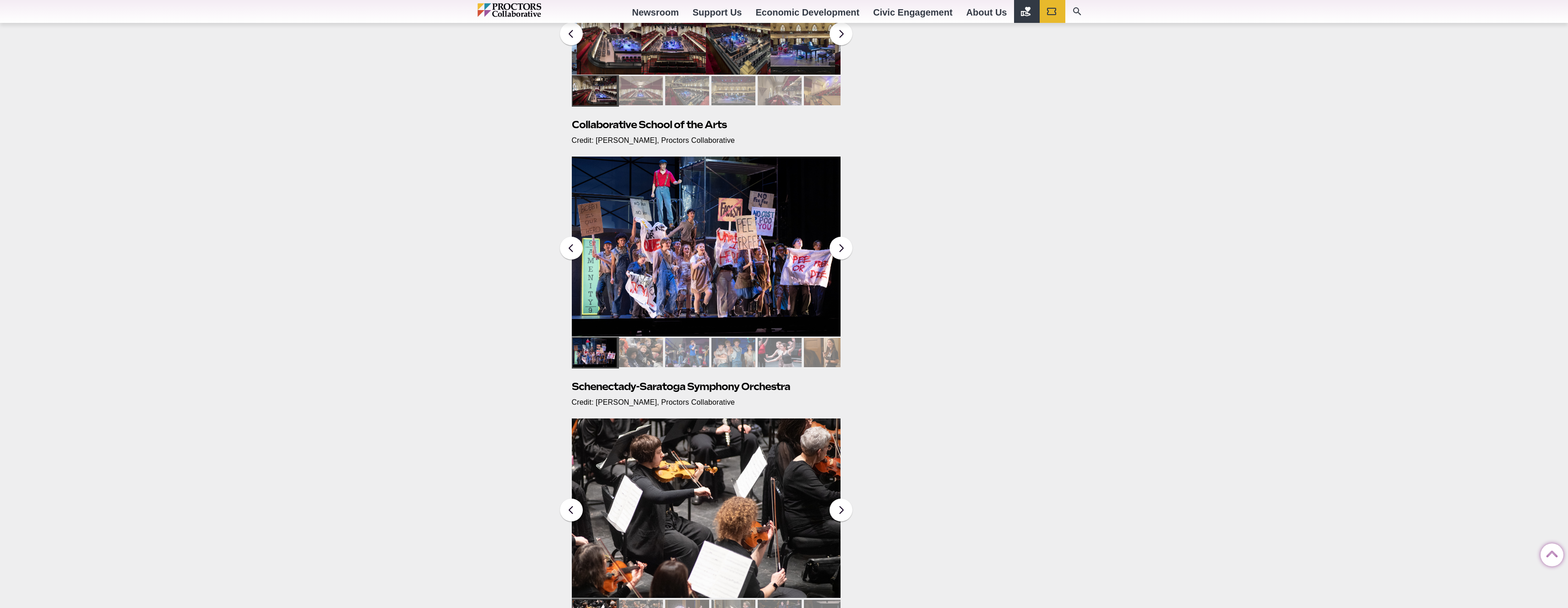
scroll to position [580, 0]
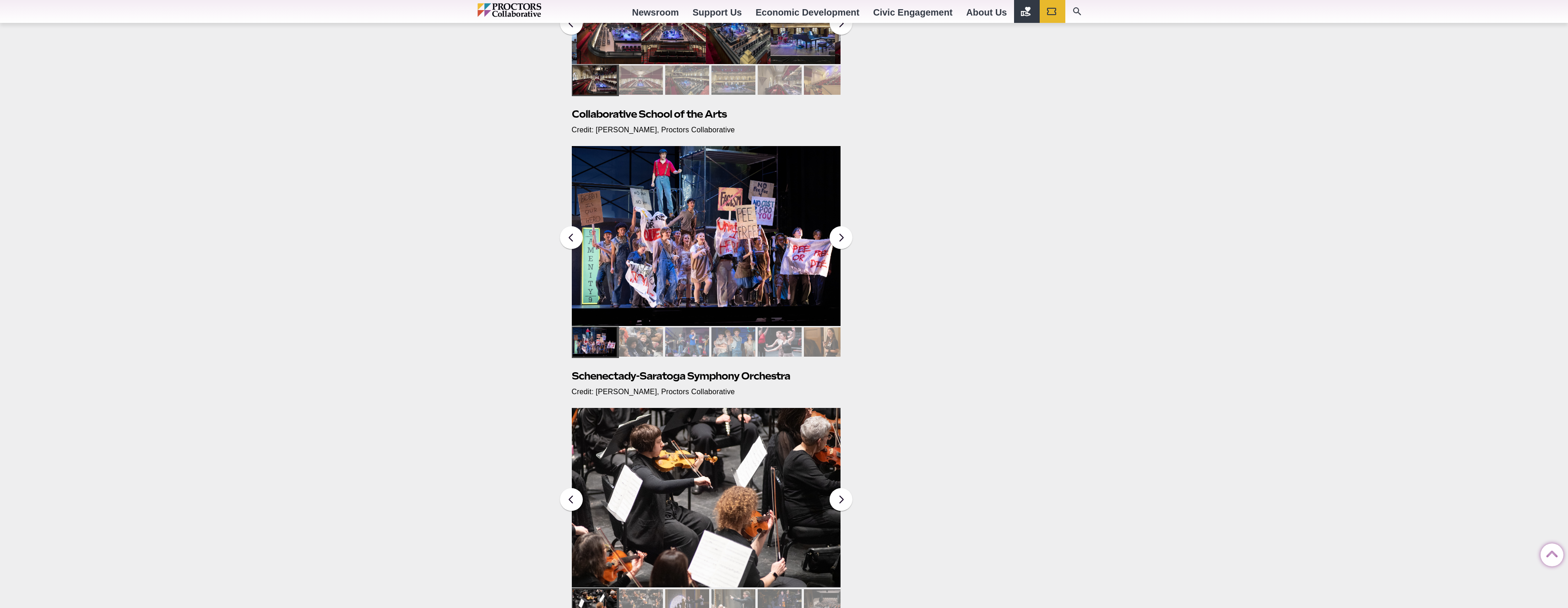
click at [597, 344] on div at bounding box center [595, 342] width 44 height 29
click at [781, 347] on div at bounding box center [779, 342] width 44 height 29
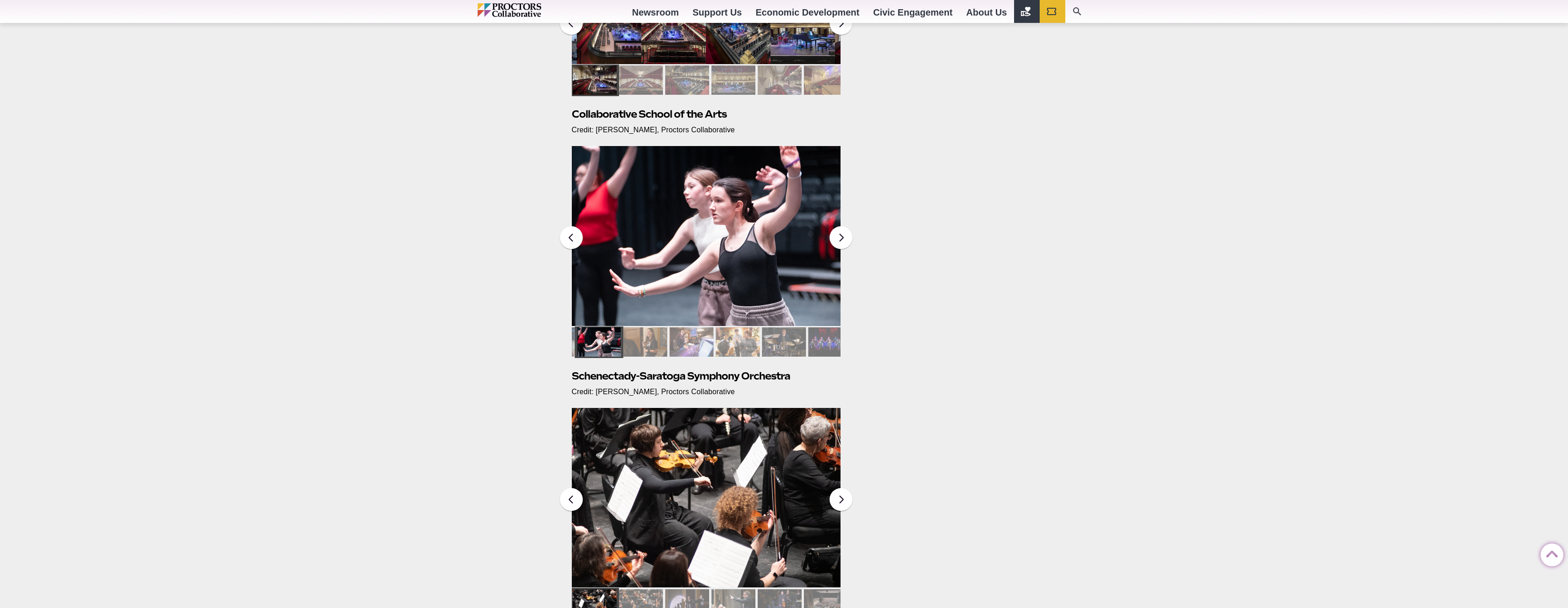
click at [732, 260] on img at bounding box center [706, 236] width 269 height 180
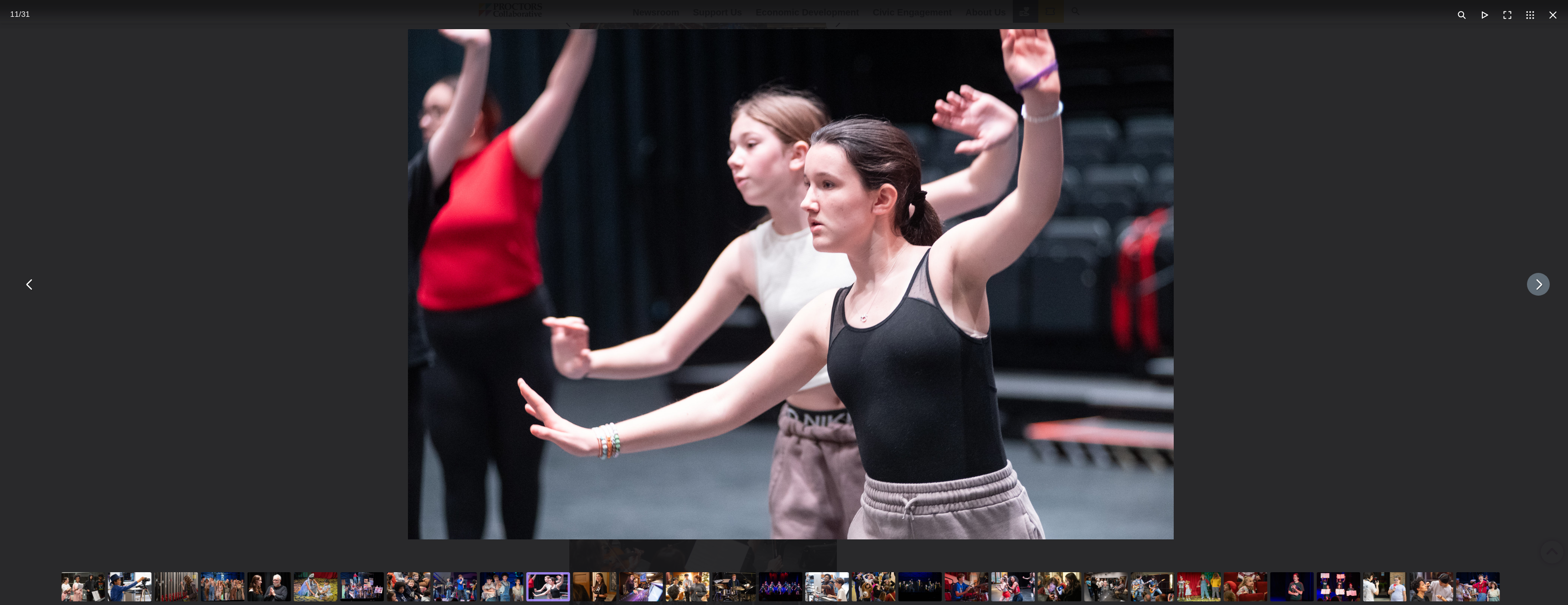
click at [1530, 290] on button "You can close this modal content with the ESC key" at bounding box center [1538, 284] width 23 height 23
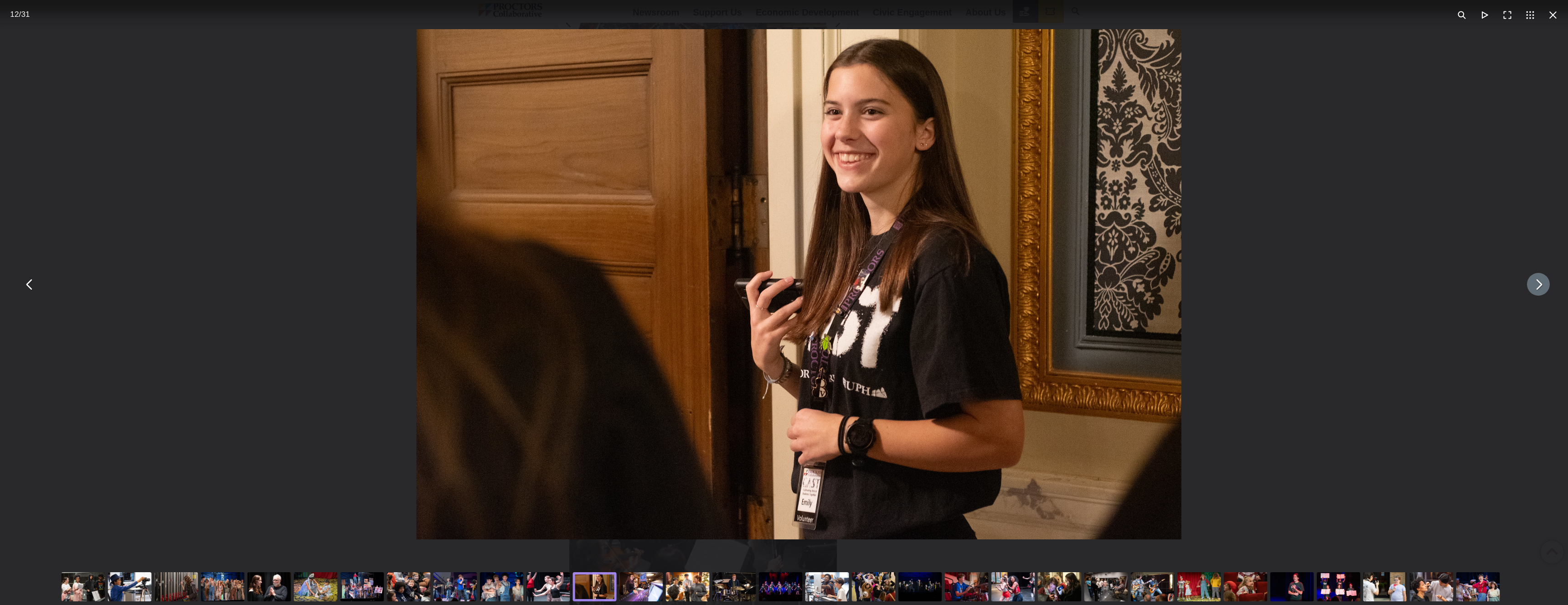
click at [1531, 286] on button "You can close this modal content with the ESC key" at bounding box center [1538, 284] width 23 height 23
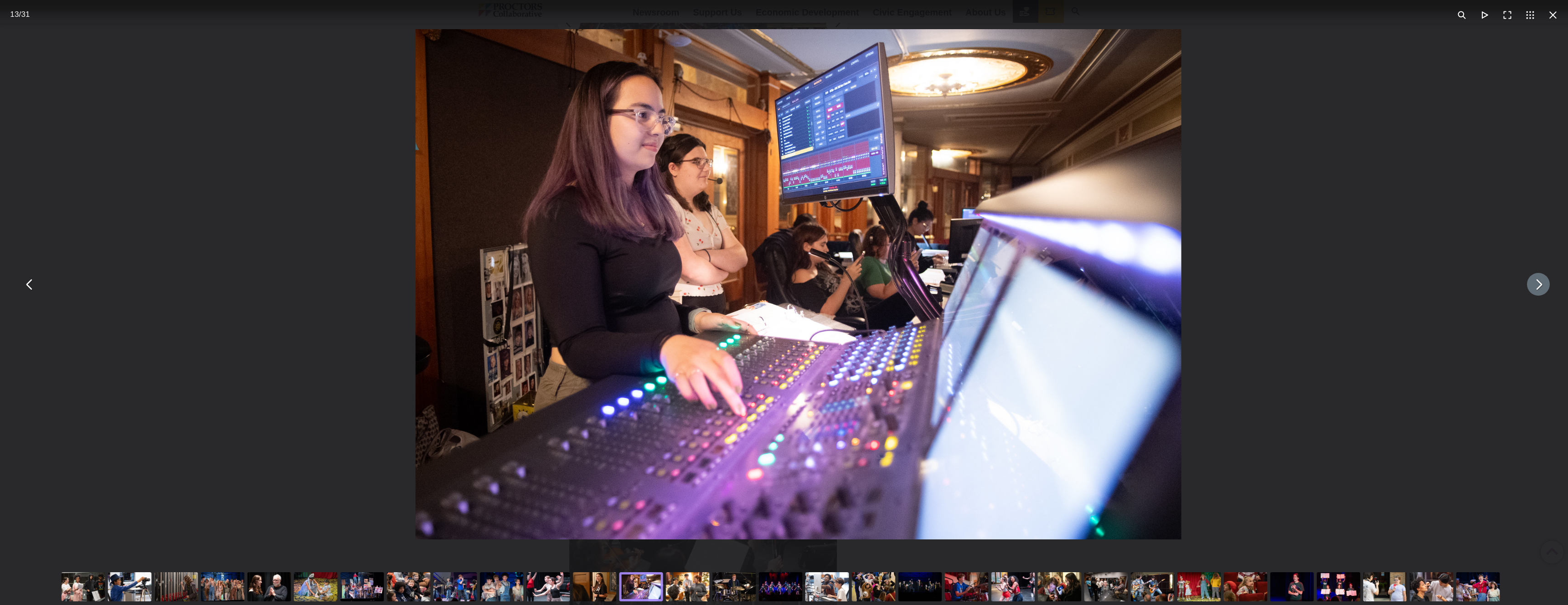
click at [1533, 285] on button "You can close this modal content with the ESC key" at bounding box center [1538, 284] width 23 height 23
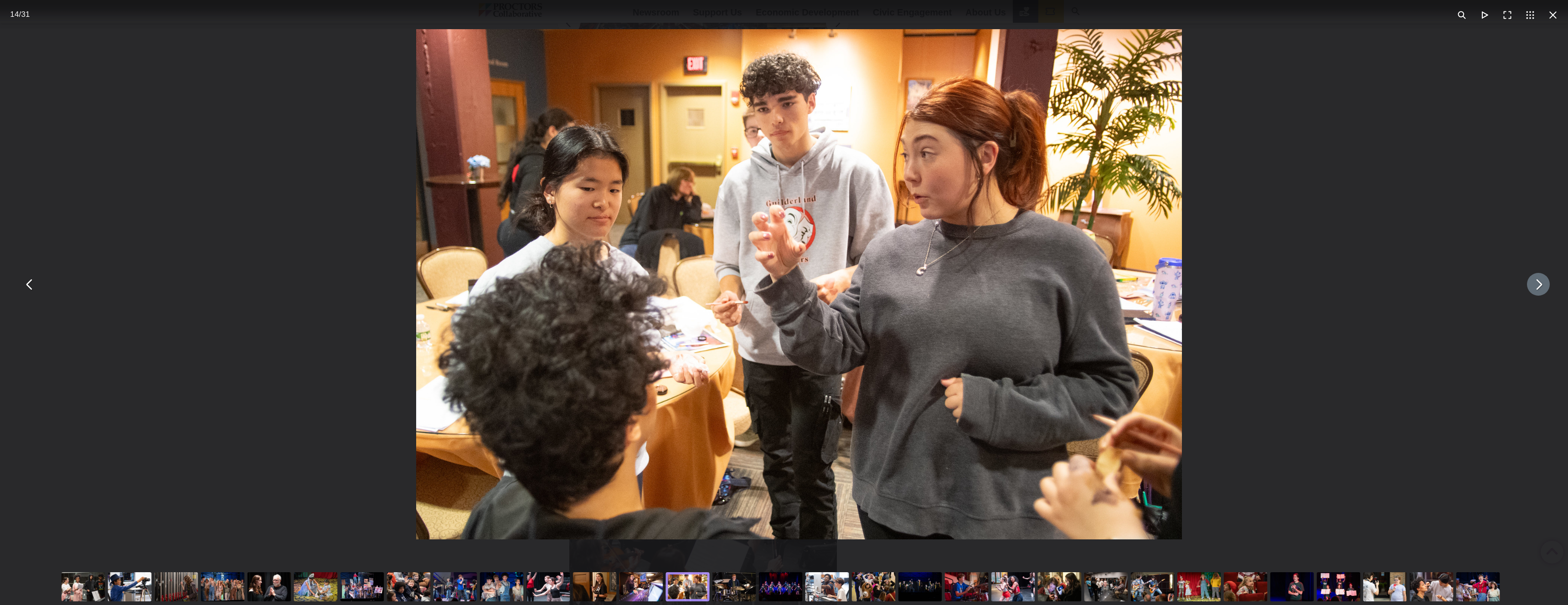
click at [1533, 285] on button "You can close this modal content with the ESC key" at bounding box center [1538, 284] width 23 height 23
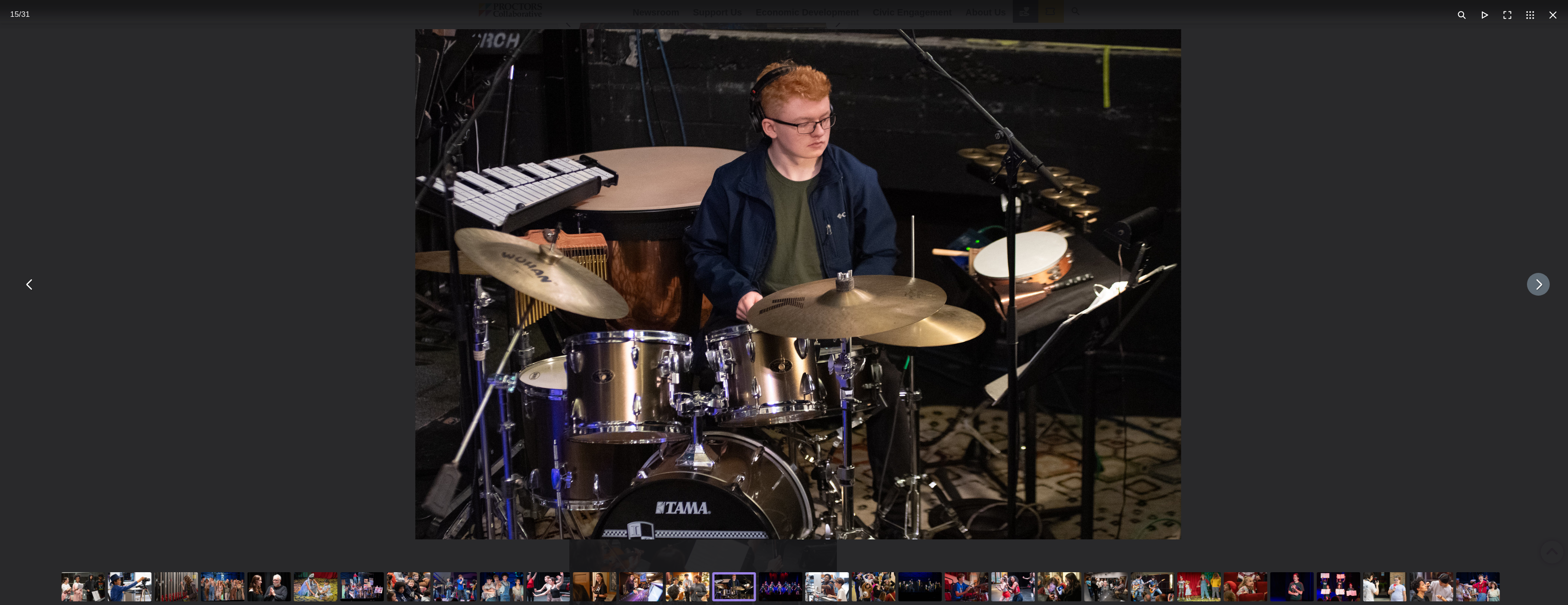
click at [1533, 284] on button "You can close this modal content with the ESC key" at bounding box center [1538, 284] width 23 height 23
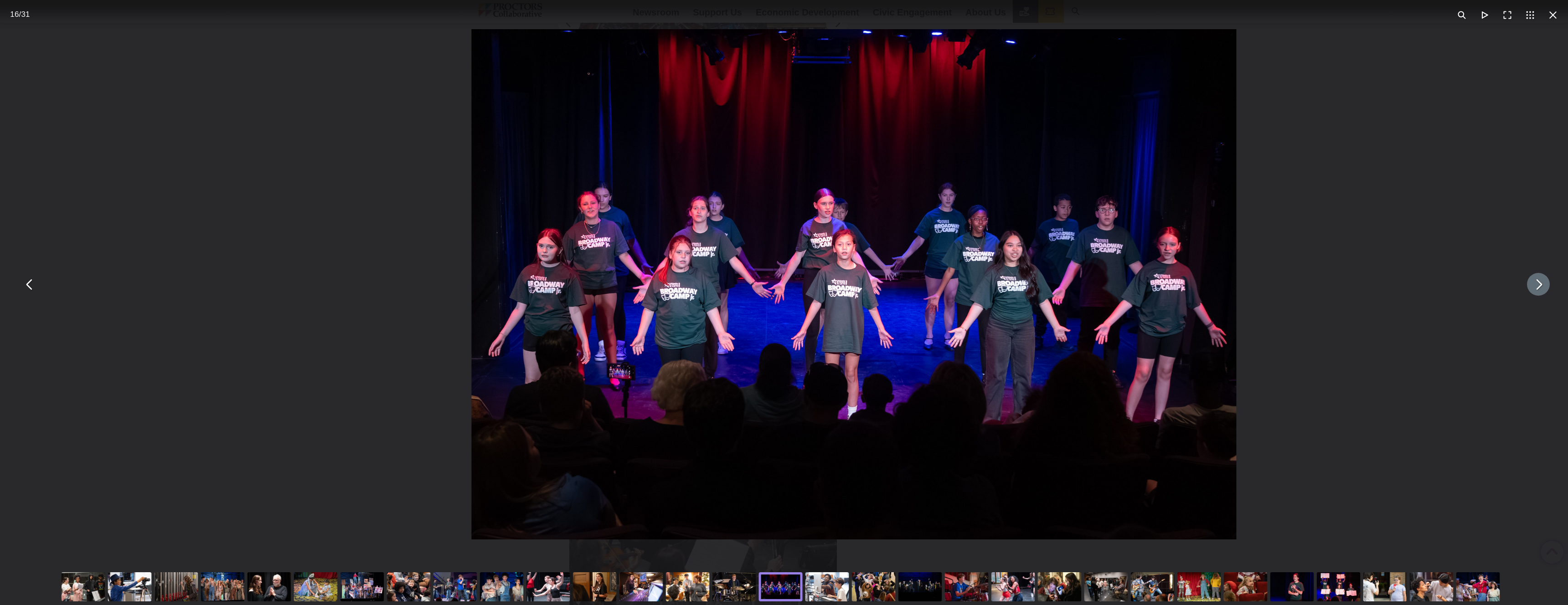
click at [1533, 284] on button "You can close this modal content with the ESC key" at bounding box center [1538, 284] width 23 height 23
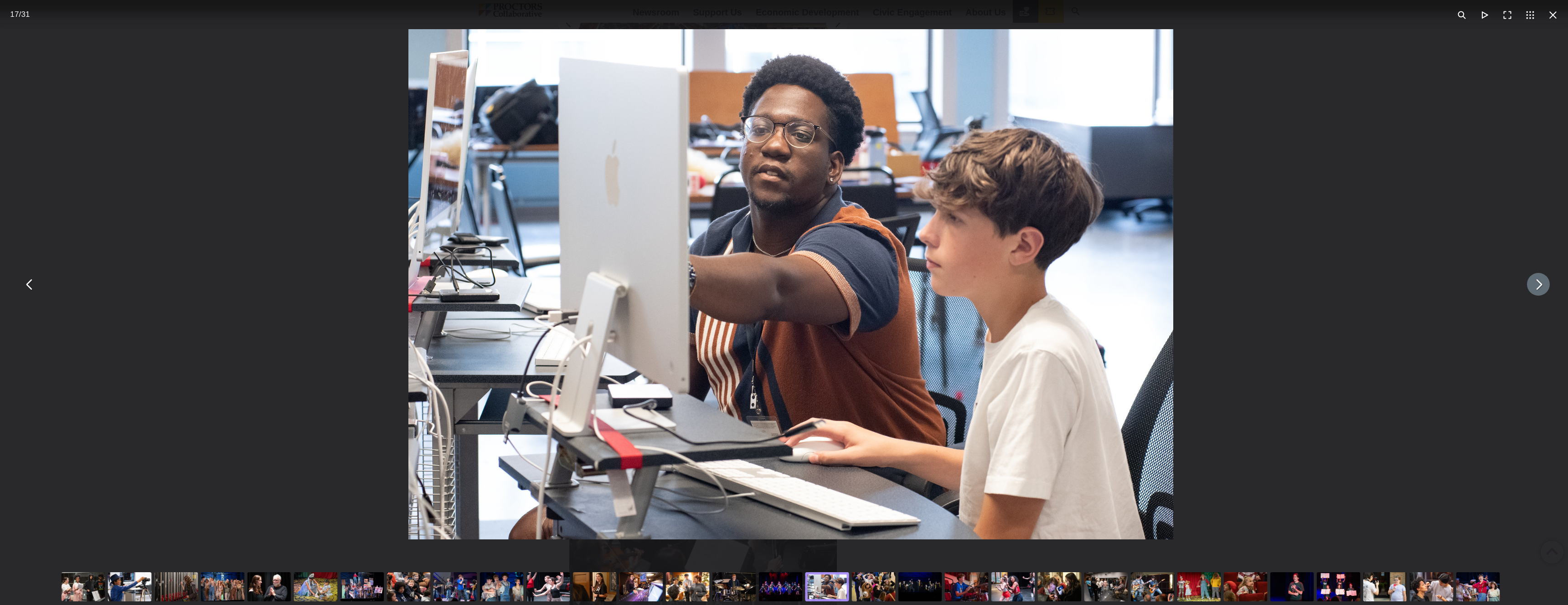
click at [976, 589] on div "You can close this modal content with the ESC key" at bounding box center [967, 587] width 46 height 37
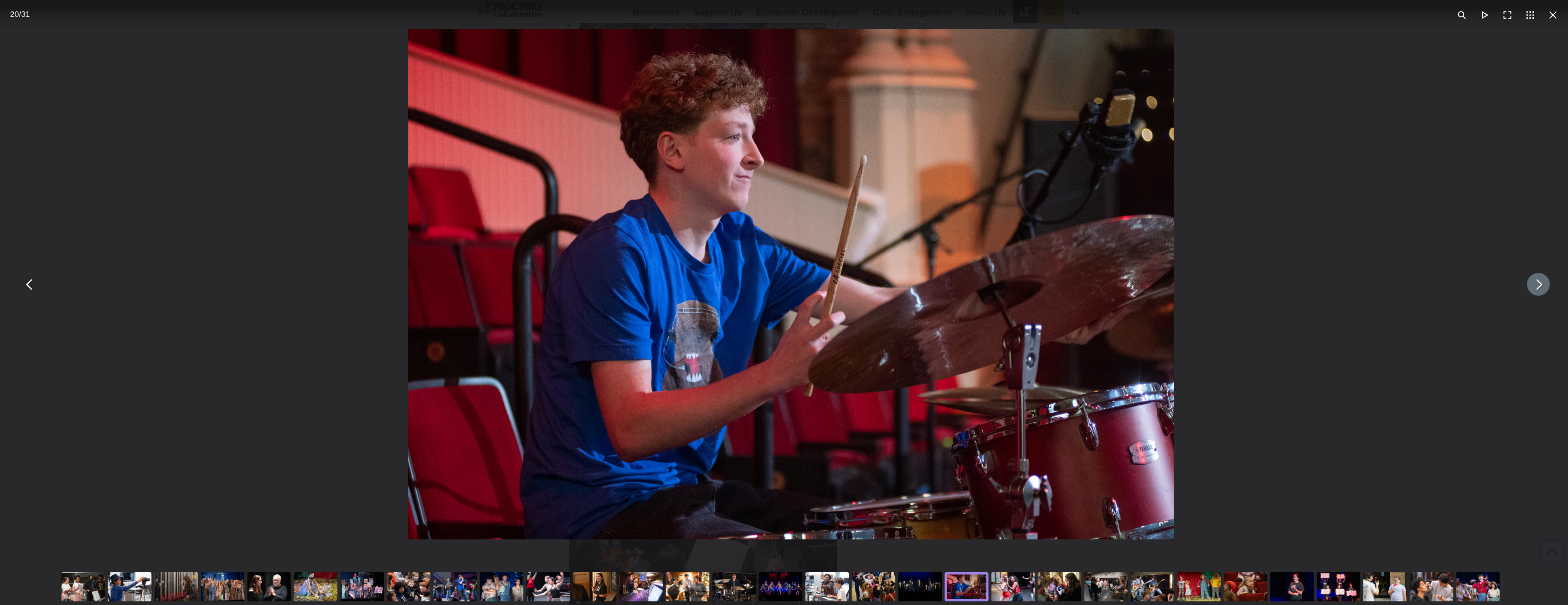
click at [921, 592] on div "You can close this modal content with the ESC key" at bounding box center [920, 587] width 46 height 37
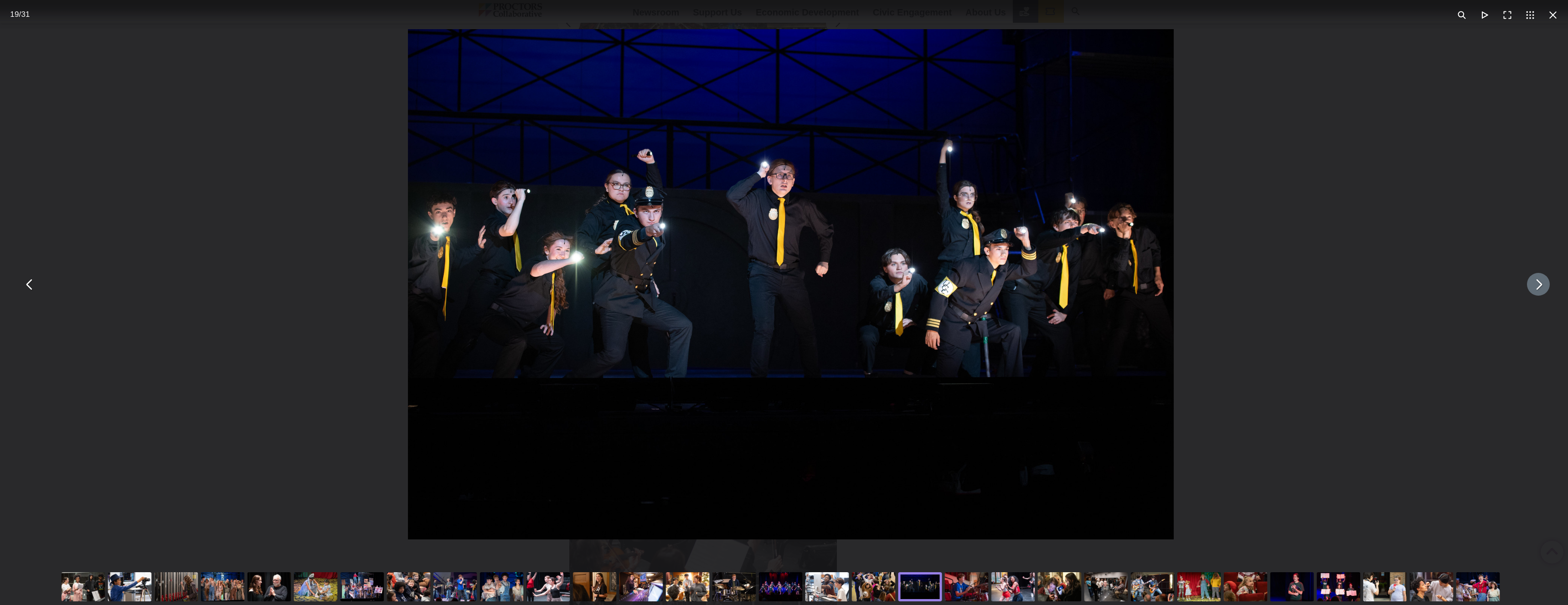
click at [871, 596] on div "You can close this modal content with the ESC key" at bounding box center [873, 587] width 46 height 37
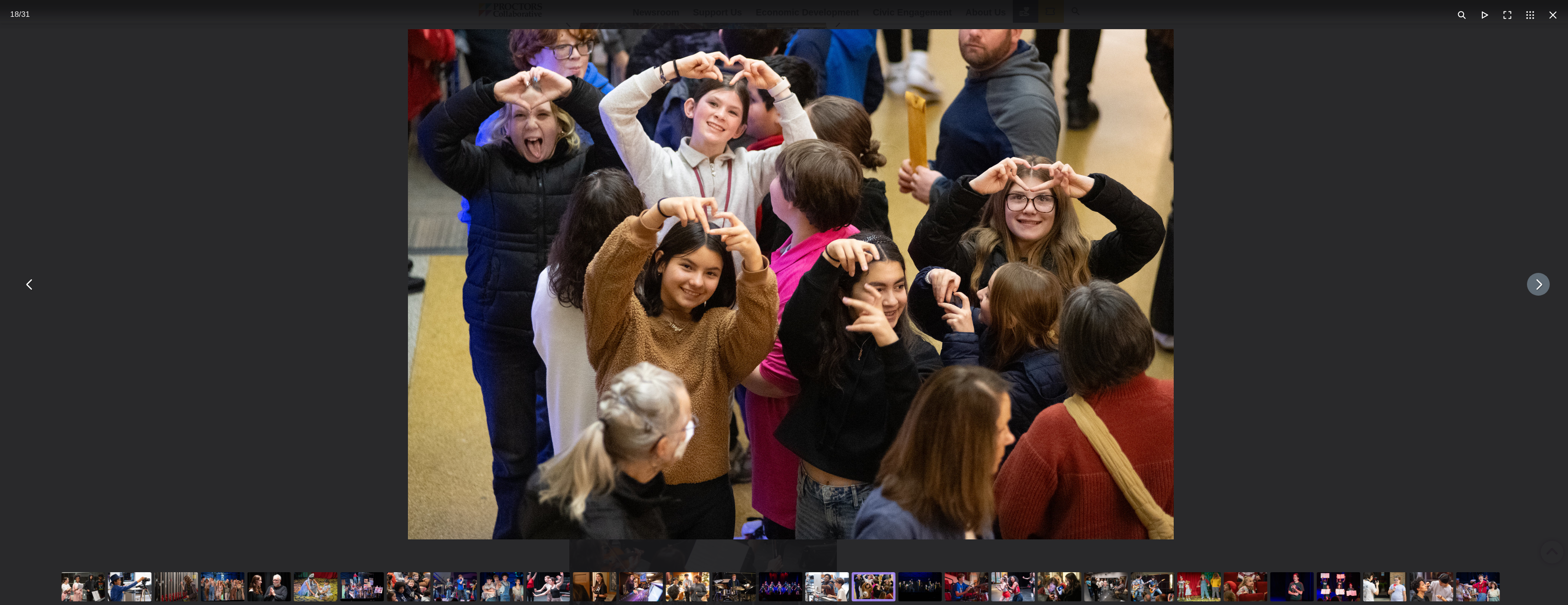
click at [1479, 596] on div "You can close this modal content with the ESC key" at bounding box center [1478, 587] width 46 height 37
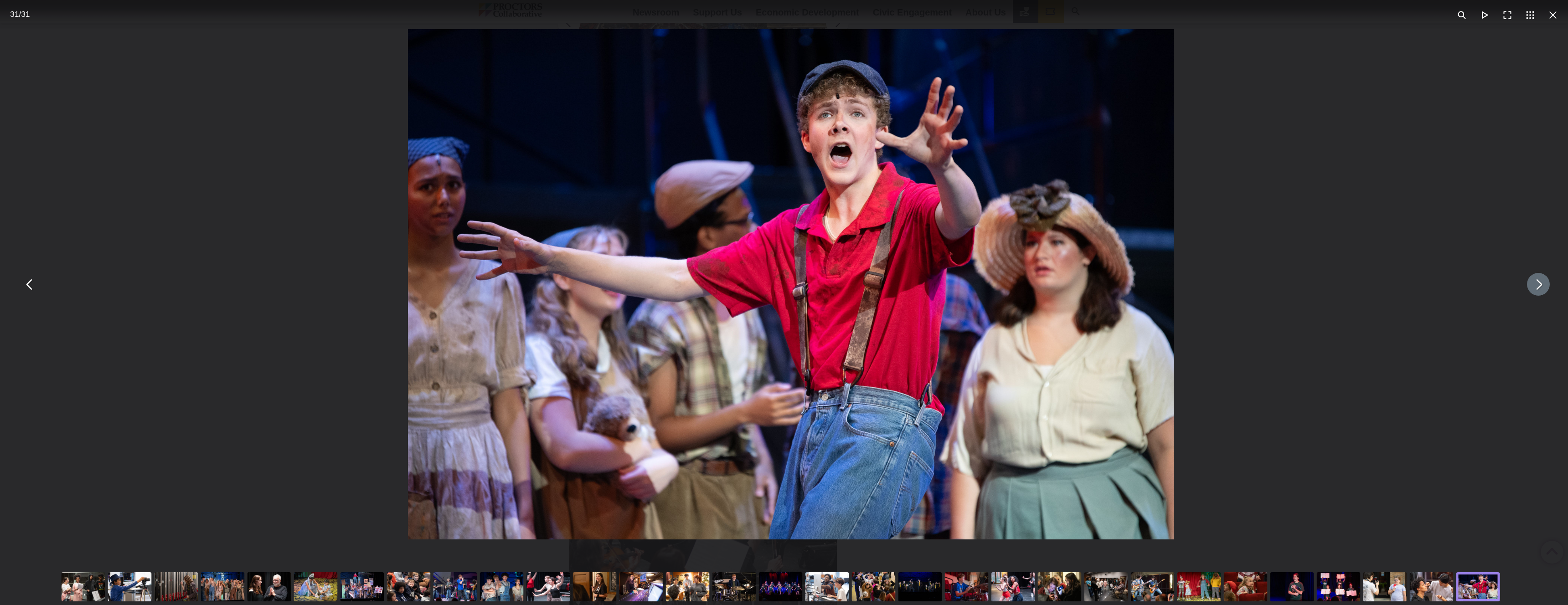
click at [1535, 291] on button "You can close this modal content with the ESC key" at bounding box center [1538, 284] width 23 height 23
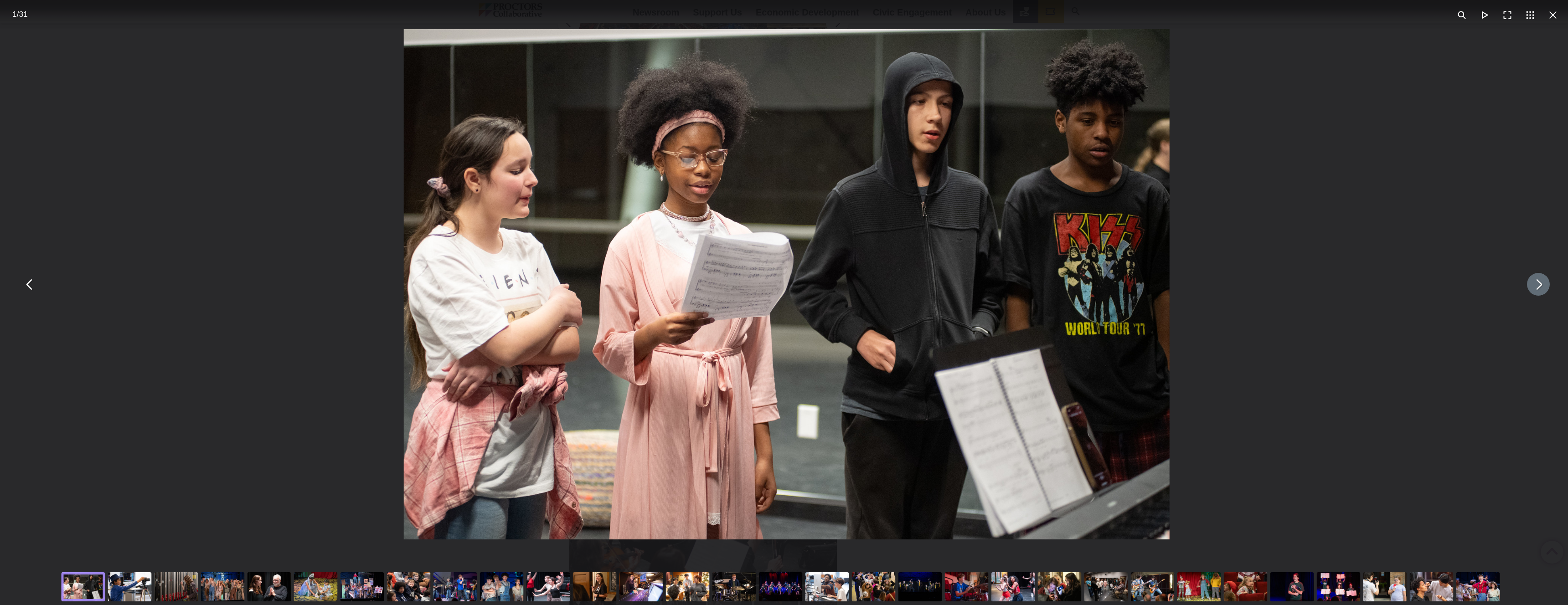
click at [1536, 290] on button "You can close this modal content with the ESC key" at bounding box center [1538, 284] width 23 height 23
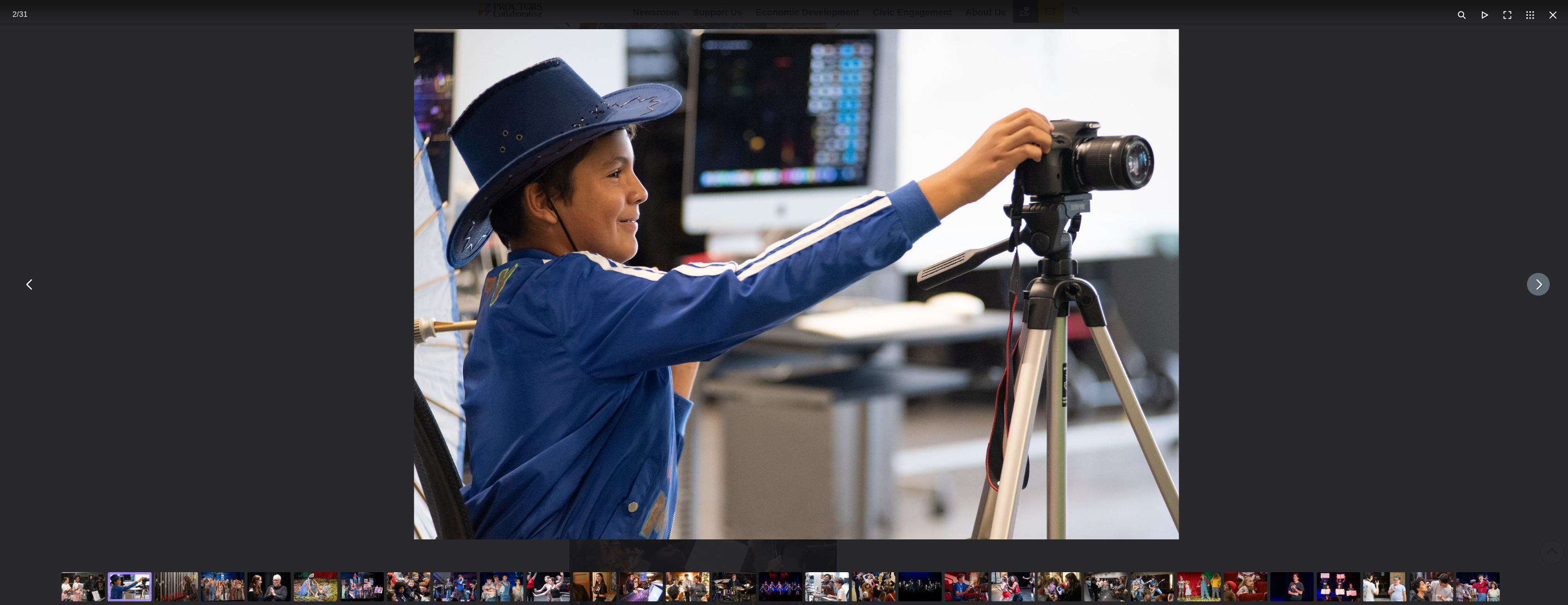
click at [1536, 289] on button "You can close this modal content with the ESC key" at bounding box center [1538, 284] width 23 height 23
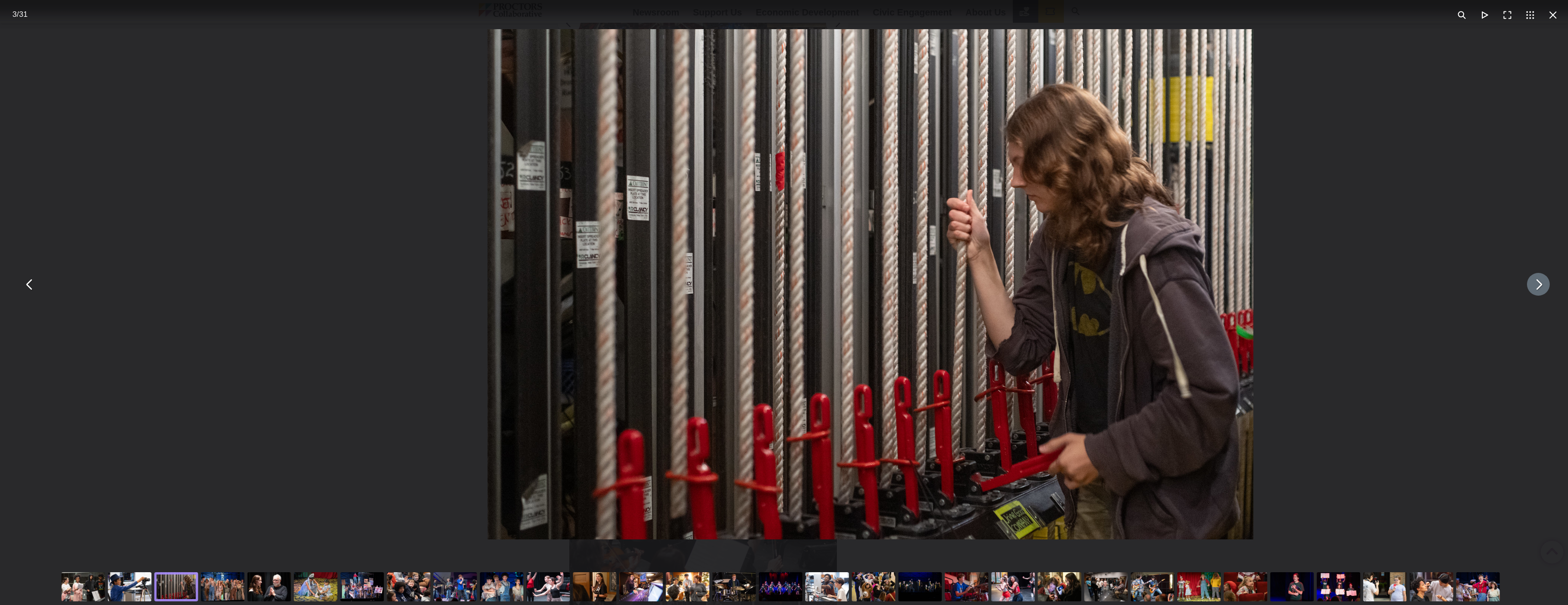
click at [1536, 289] on button "You can close this modal content with the ESC key" at bounding box center [1538, 284] width 23 height 23
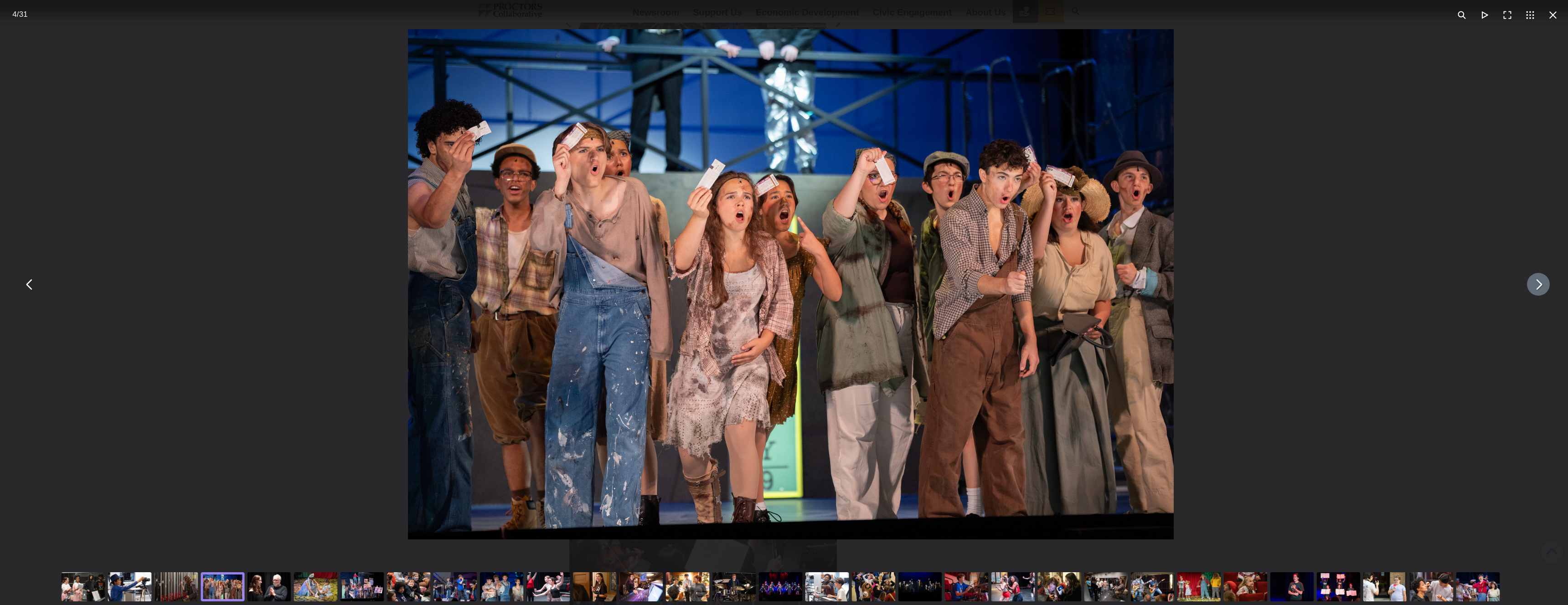
click at [1536, 288] on button "You can close this modal content with the ESC key" at bounding box center [1538, 284] width 23 height 23
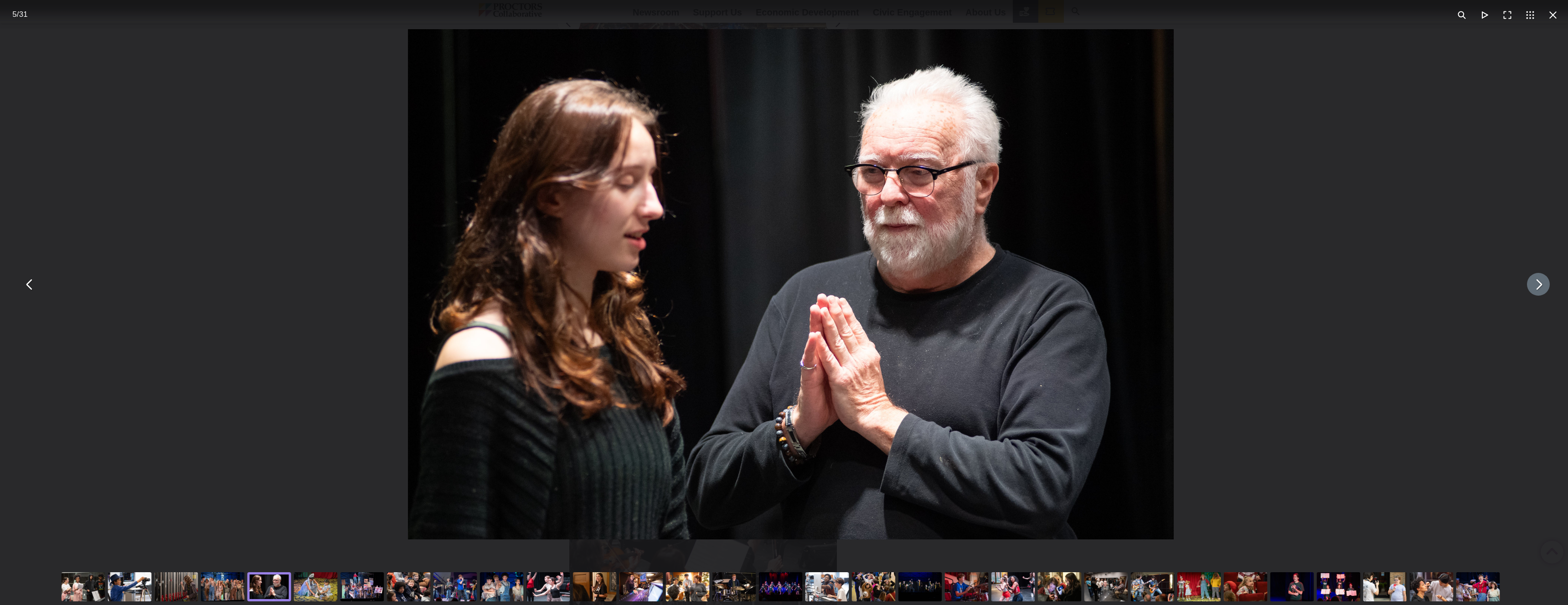
click at [1536, 288] on button "You can close this modal content with the ESC key" at bounding box center [1538, 284] width 23 height 23
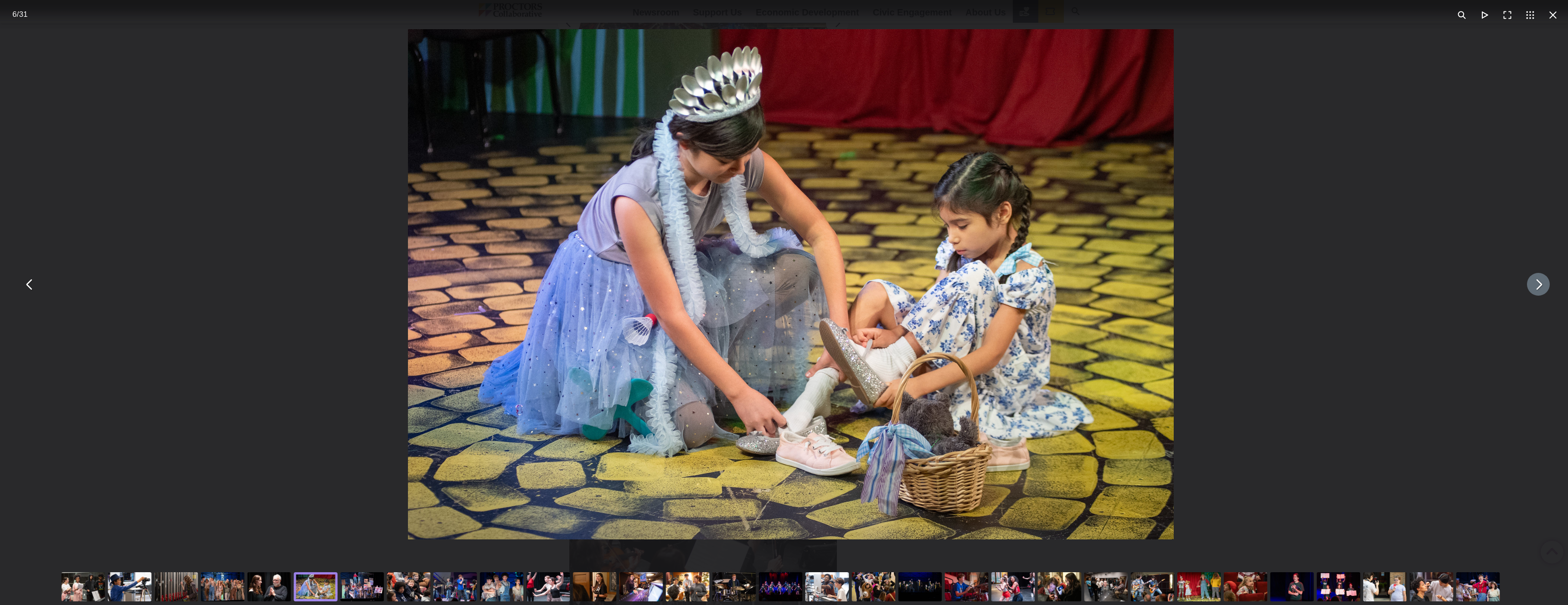
click at [1536, 287] on button "You can close this modal content with the ESC key" at bounding box center [1538, 284] width 23 height 23
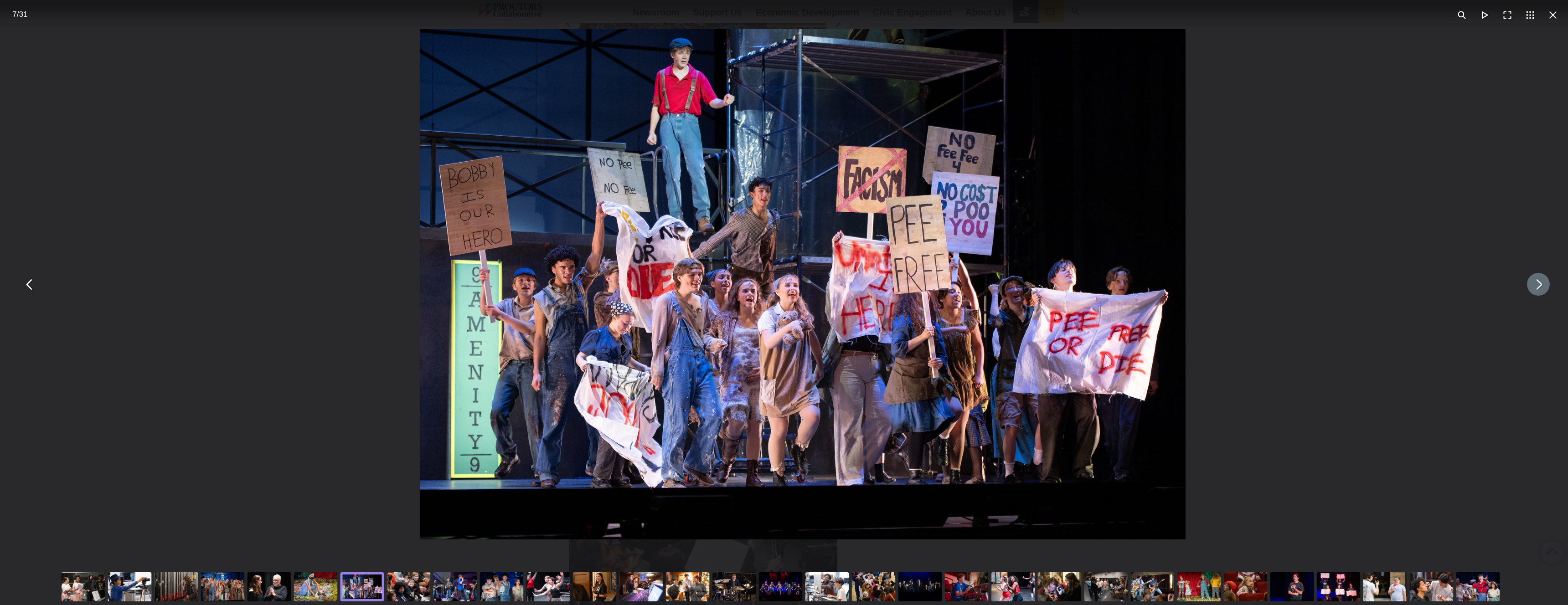
click at [1536, 287] on button "You can close this modal content with the ESC key" at bounding box center [1538, 284] width 23 height 23
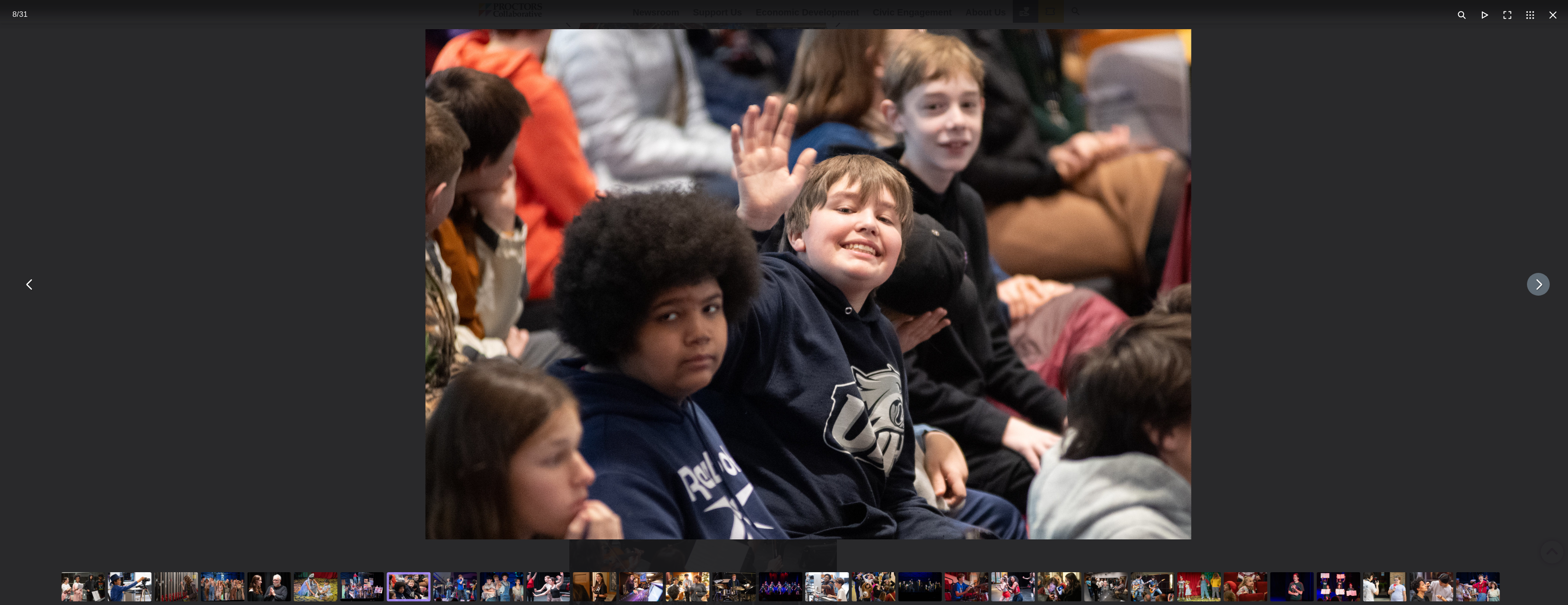
click at [1536, 287] on button "You can close this modal content with the ESC key" at bounding box center [1538, 284] width 23 height 23
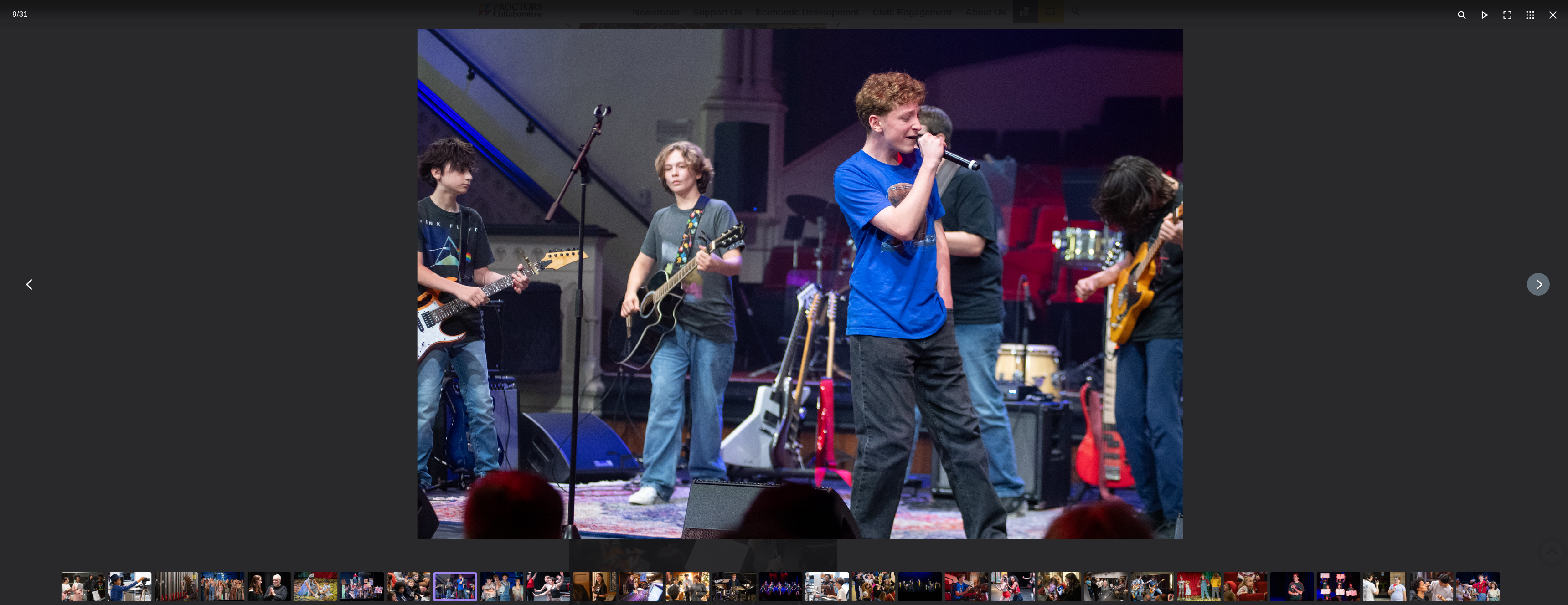
click at [1536, 287] on button "You can close this modal content with the ESC key" at bounding box center [1538, 284] width 23 height 23
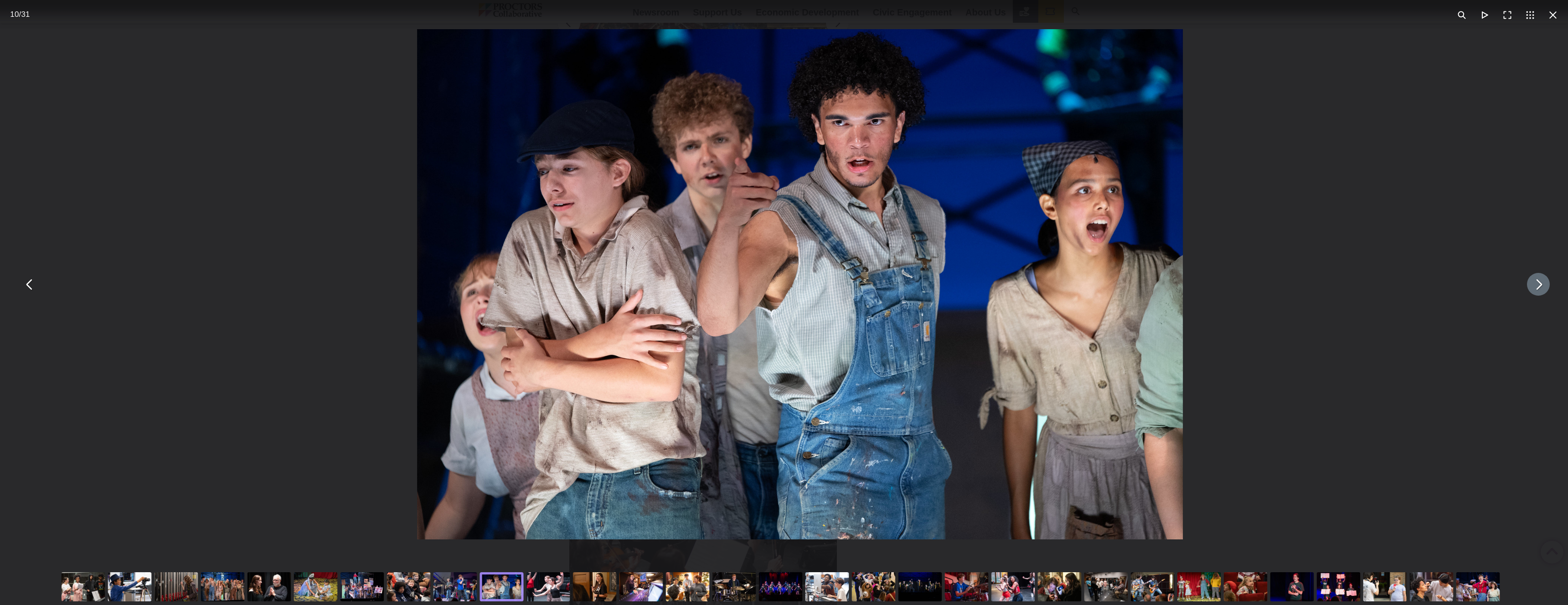
click at [1535, 289] on button "You can close this modal content with the ESC key" at bounding box center [1538, 284] width 23 height 23
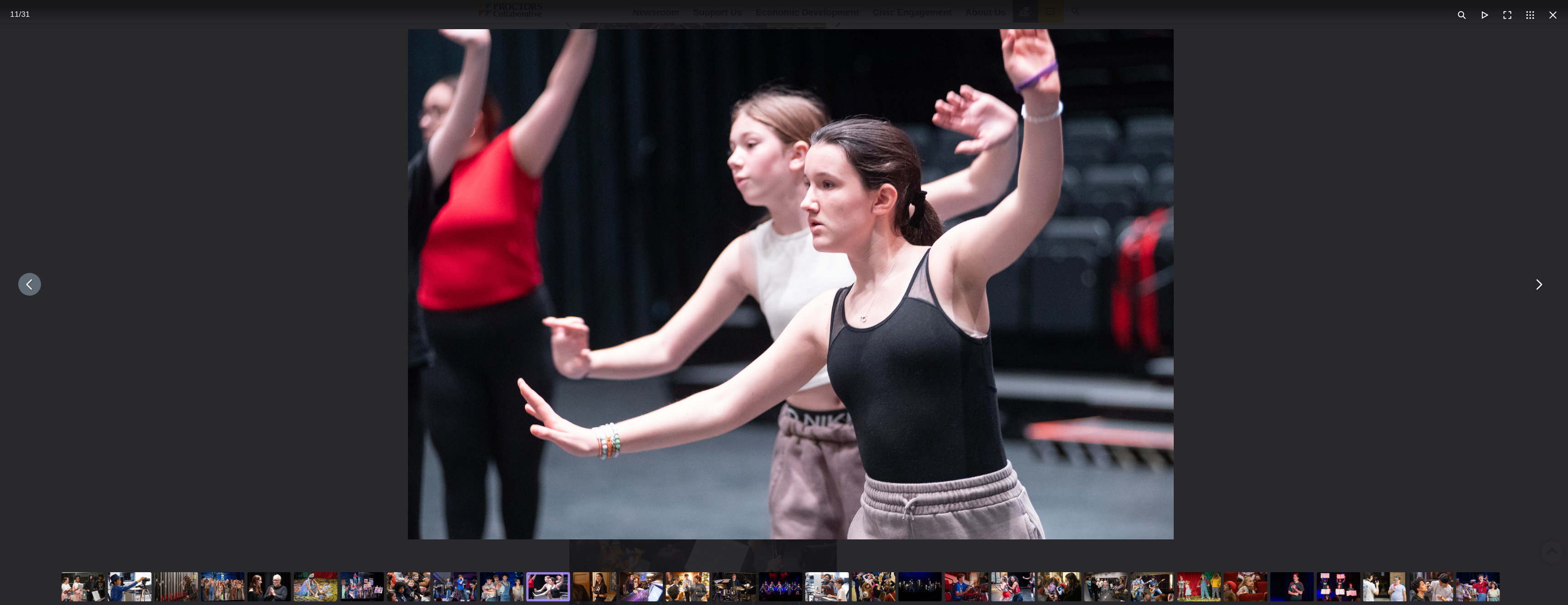
click at [20, 282] on button "You can close this modal content with the ESC key" at bounding box center [29, 284] width 23 height 23
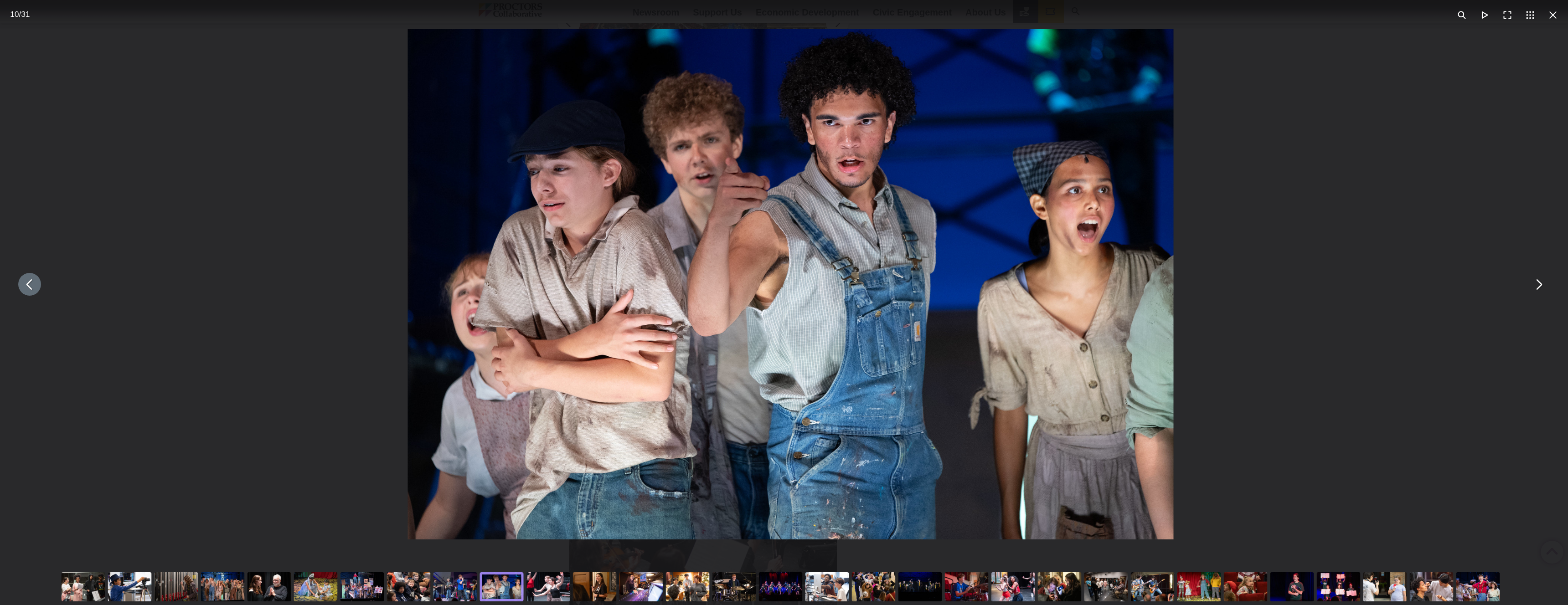
click at [849, 133] on img "You can close this modal content with the ESC key" at bounding box center [791, 284] width 766 height 511
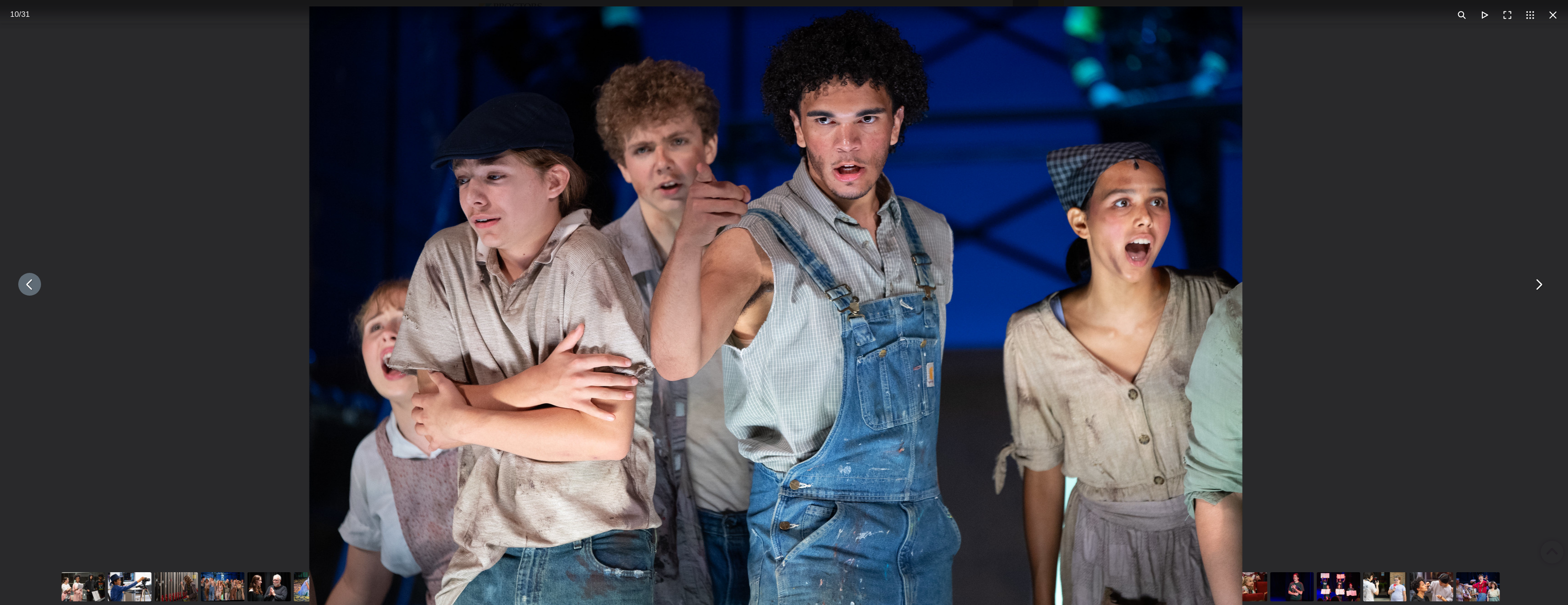
click at [850, 125] on img "You can close this modal content with the ESC key" at bounding box center [775, 317] width 933 height 622
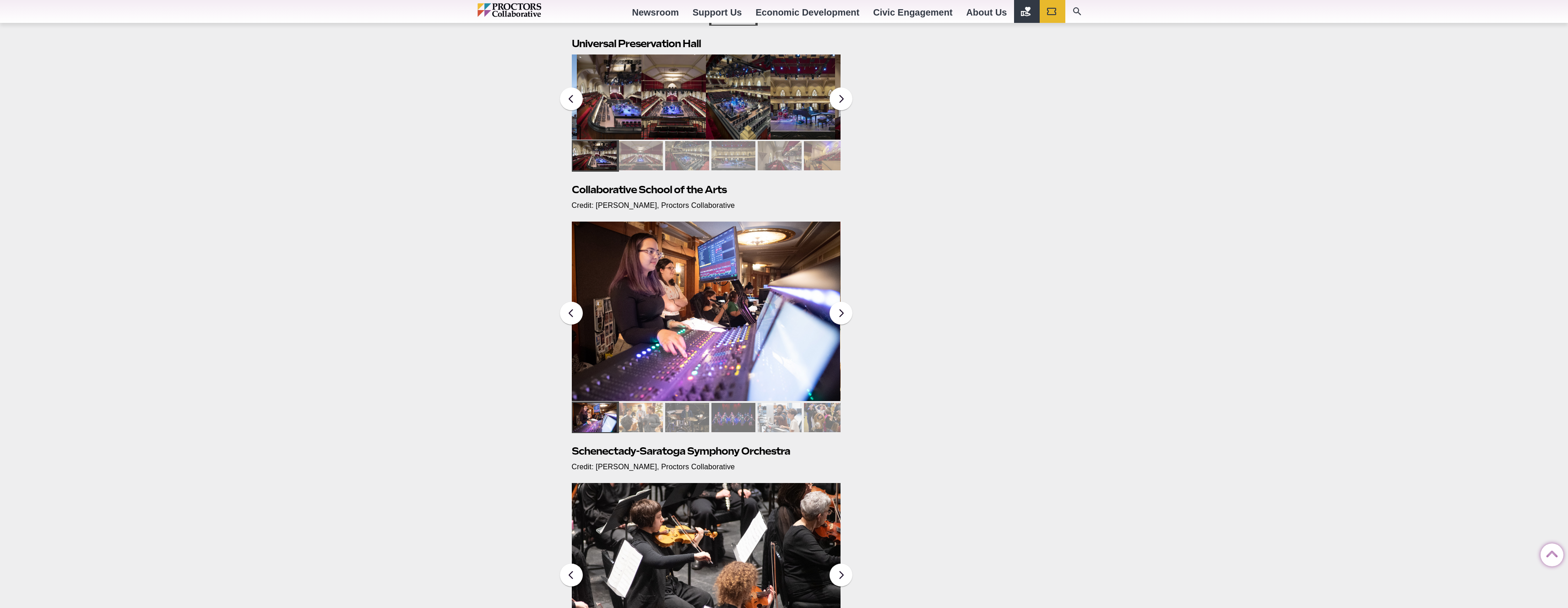
scroll to position [395, 0]
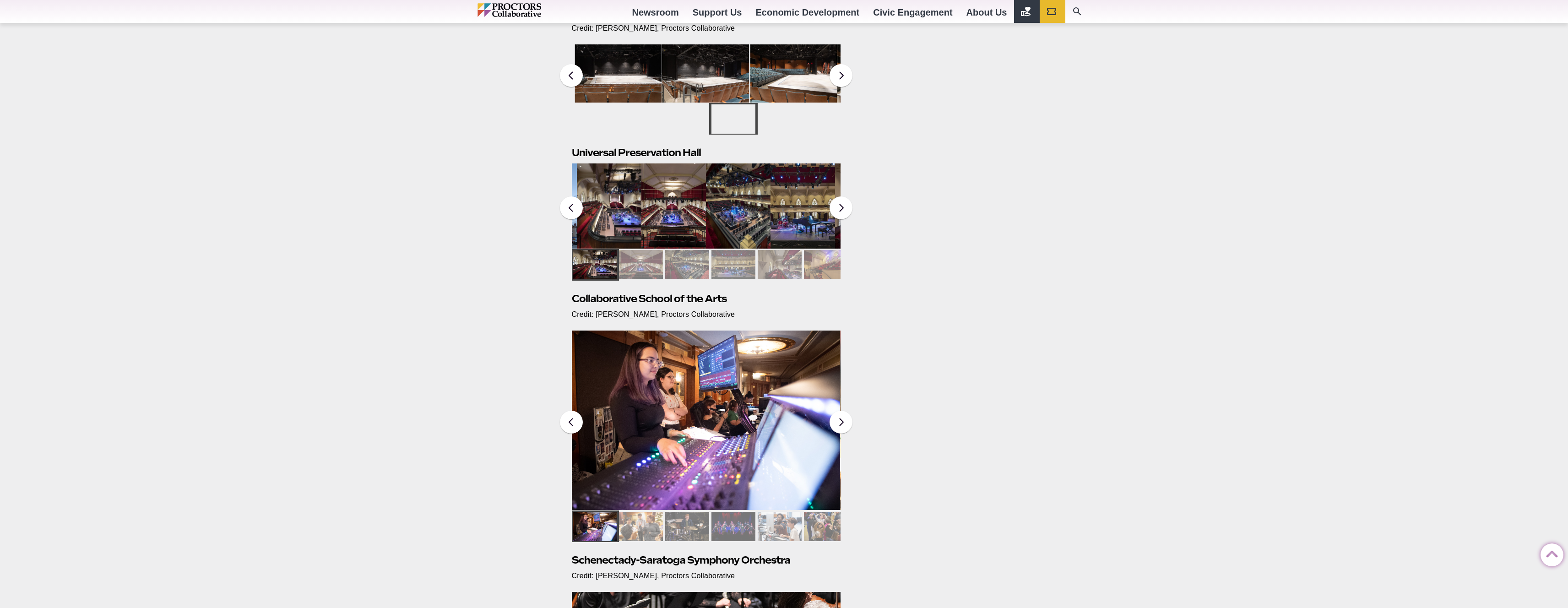
click at [608, 215] on img at bounding box center [609, 206] width 65 height 85
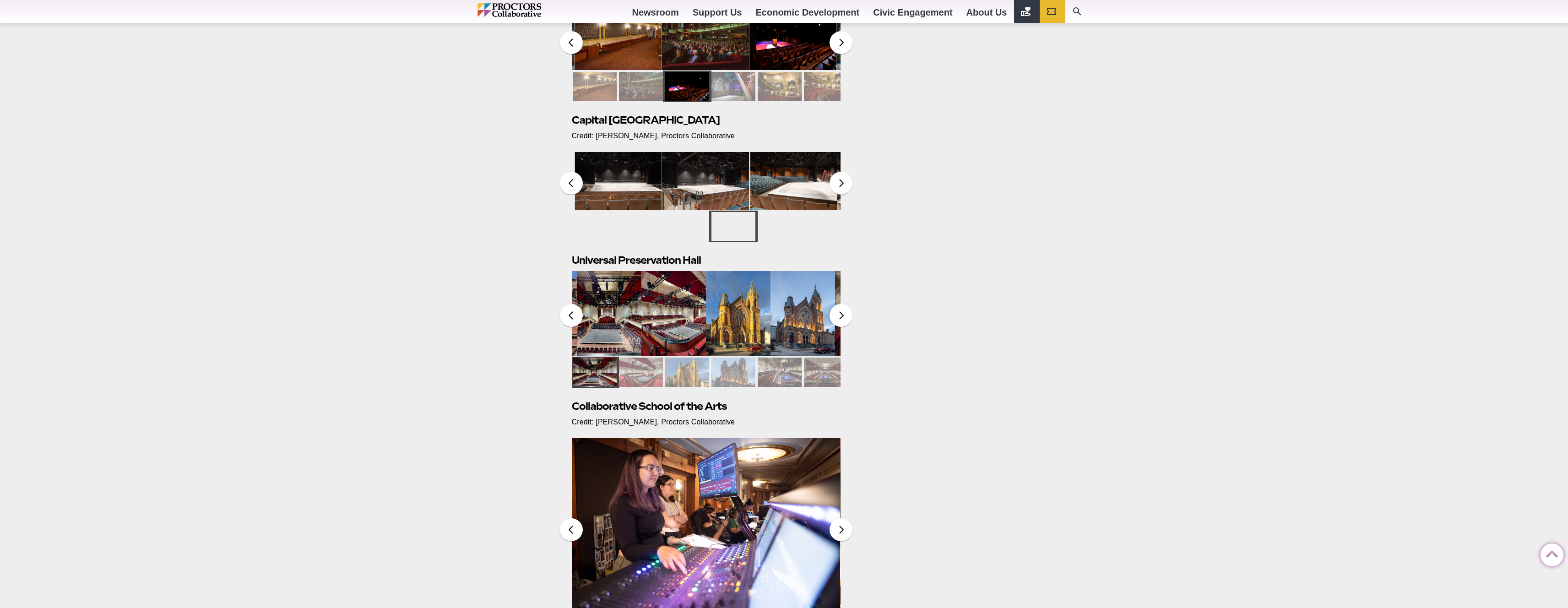
click at [532, 230] on div "Proctors Collaborative Approved Photos Posted [DATE] by [PERSON_NAME] Below are…" at bounding box center [784, 612] width 1568 height 1625
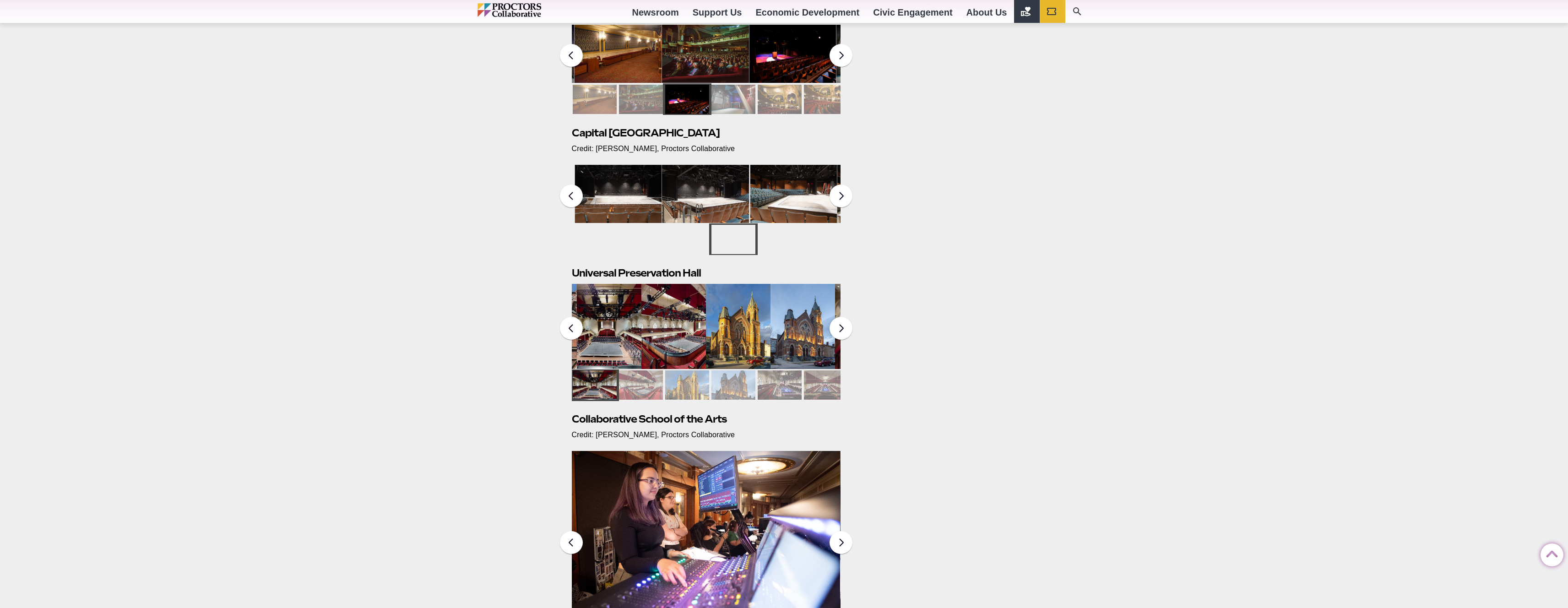
scroll to position [269, 0]
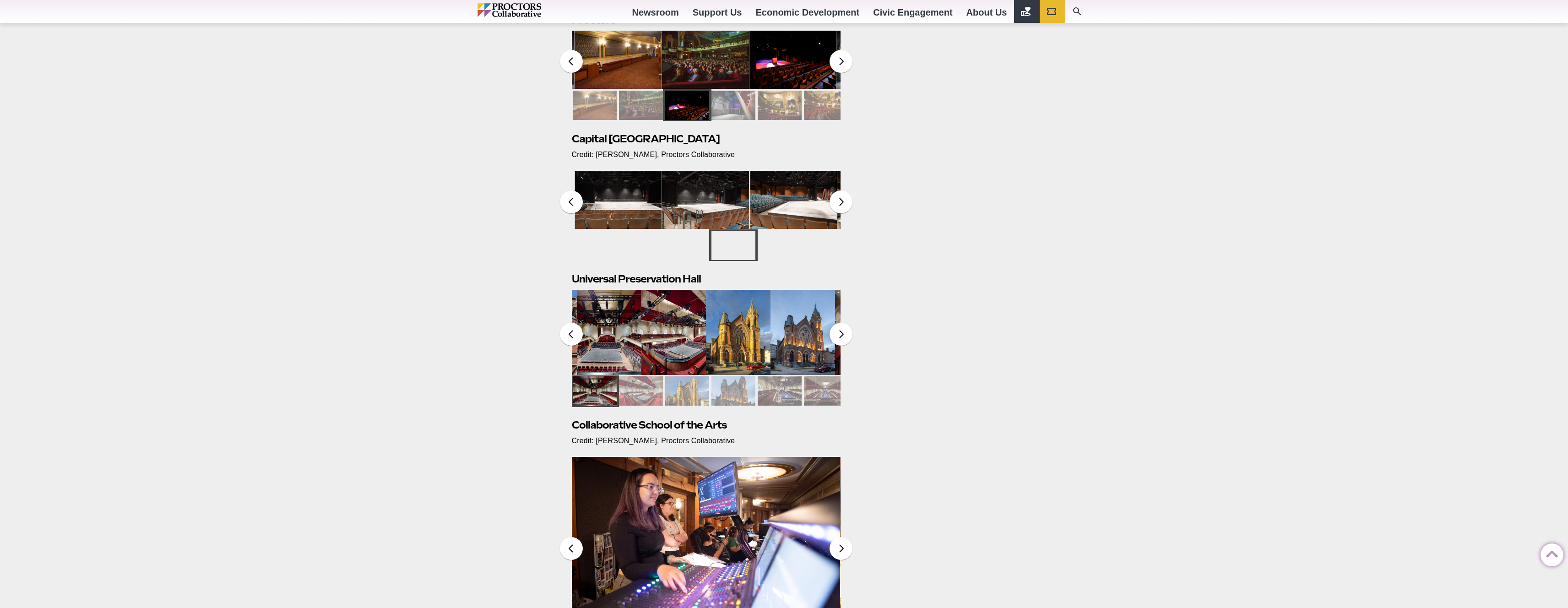
click at [624, 207] on img at bounding box center [618, 199] width 87 height 58
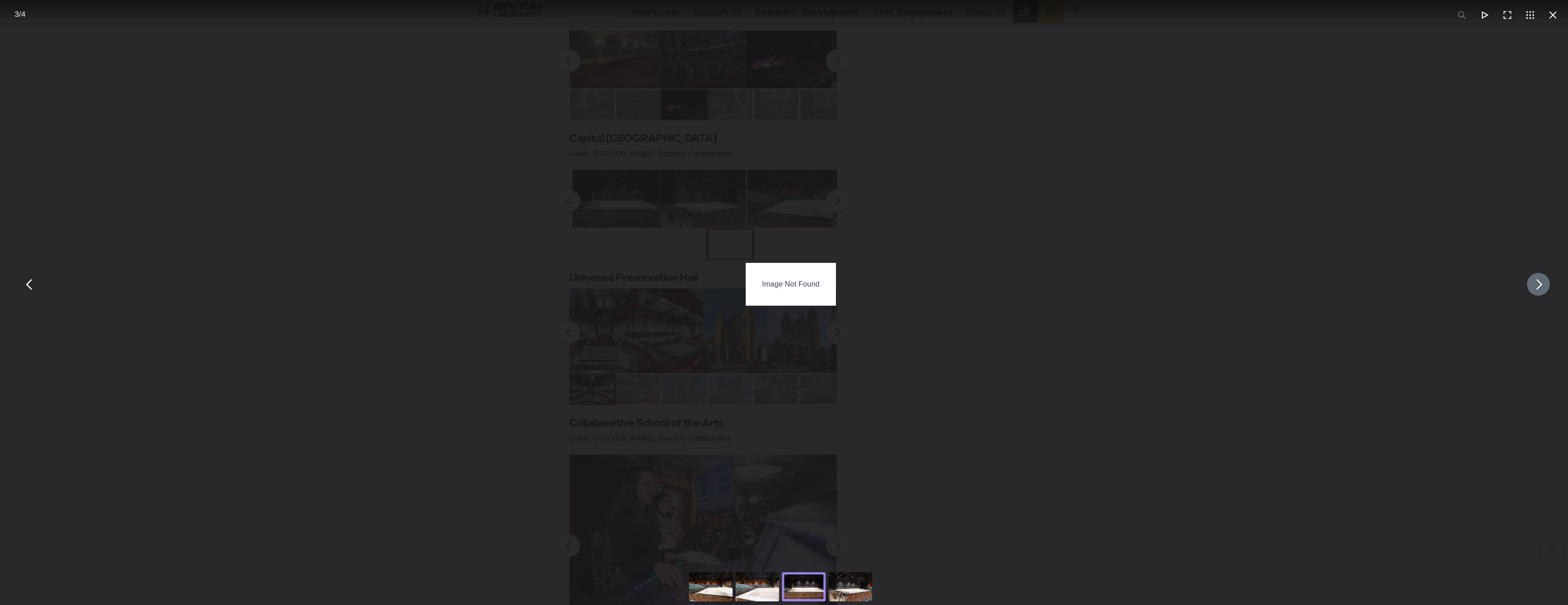
click at [1535, 289] on button "You can close this modal content with the ESC key" at bounding box center [1538, 284] width 23 height 23
click at [1535, 288] on button "You can close this modal content with the ESC key" at bounding box center [1538, 284] width 23 height 23
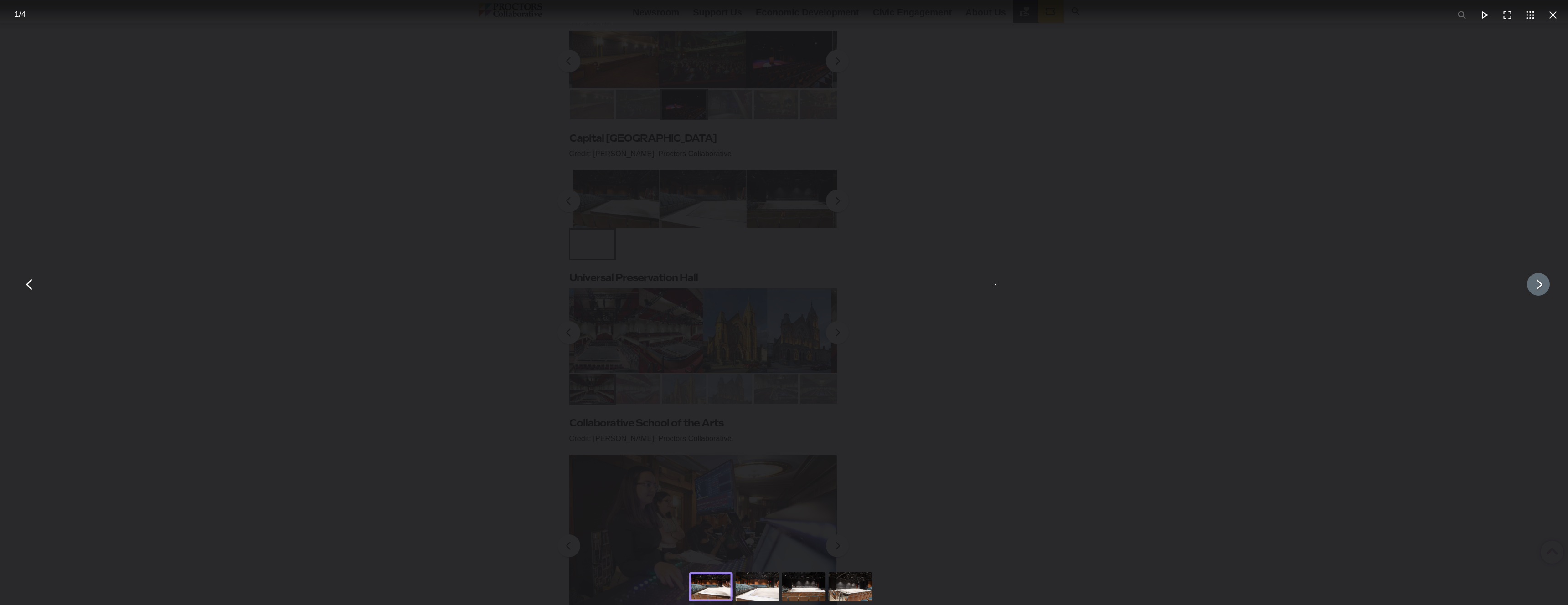
click at [1119, 288] on div "You can close this modal content with the ESC key" at bounding box center [986, 284] width 1568 height 569
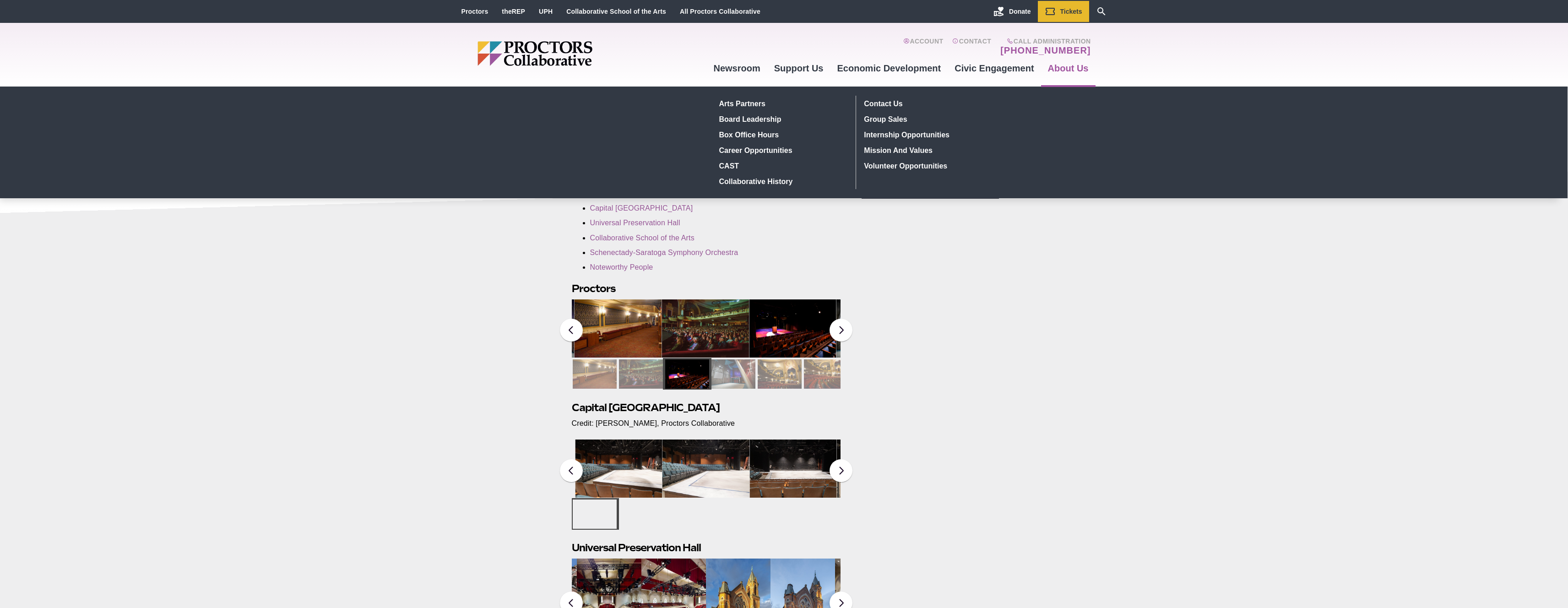
click at [662, 321] on img at bounding box center [705, 328] width 87 height 58
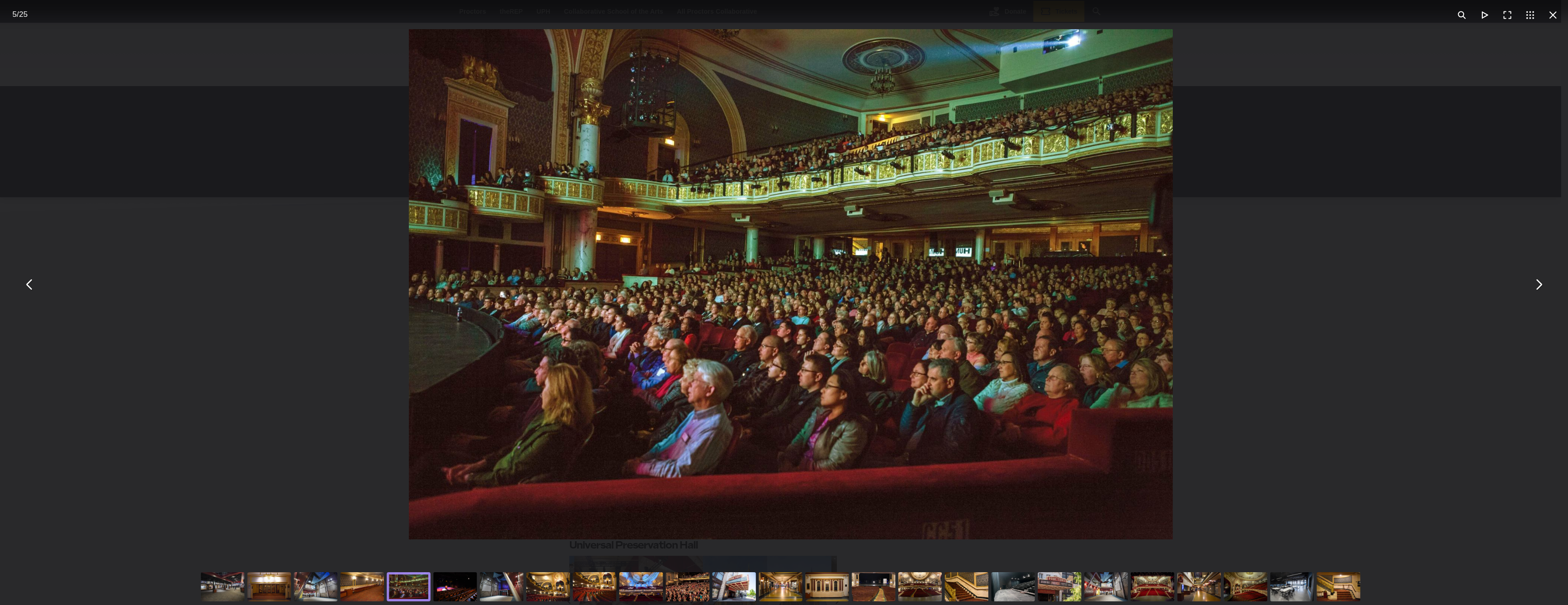
click at [1232, 256] on div "You can close this modal content with the ESC key" at bounding box center [791, 284] width 1568 height 569
